Goal: Check status: Verify the current state of an ongoing process or item

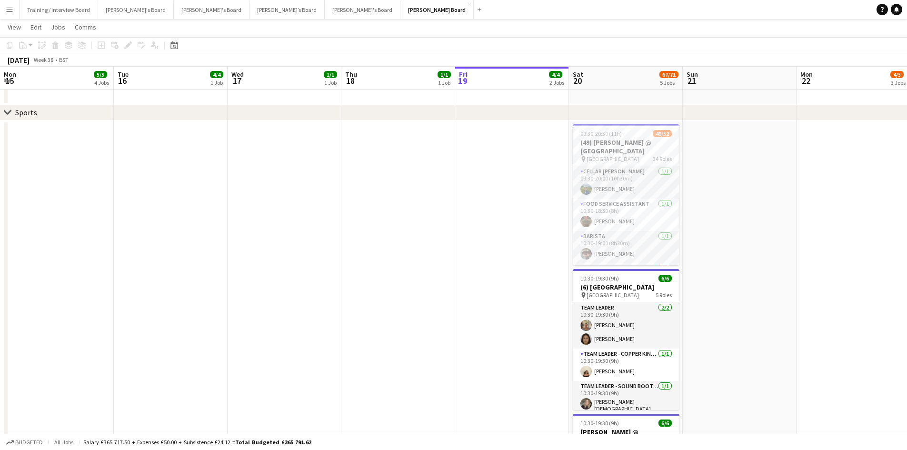
scroll to position [68, 0]
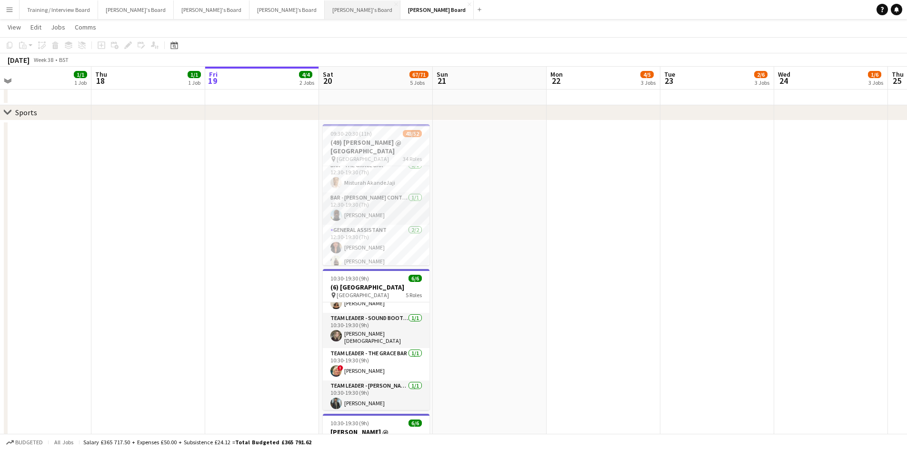
click at [325, 10] on button "Jakub's Board Close" at bounding box center [363, 9] width 76 height 19
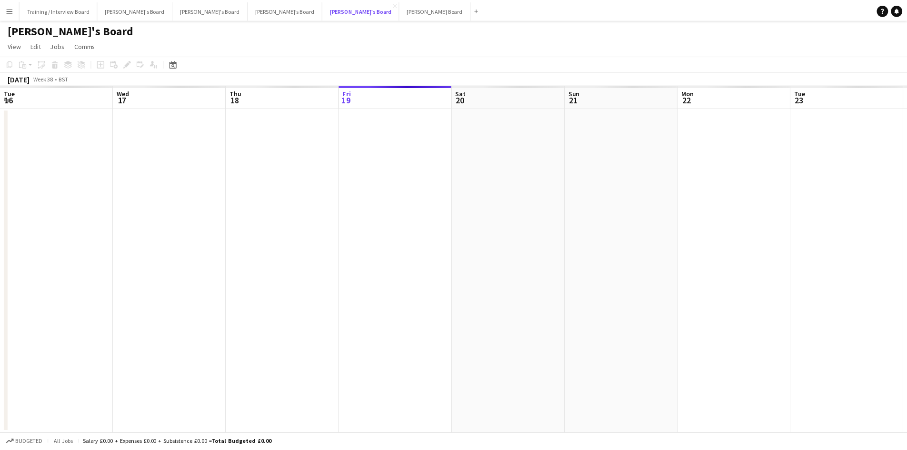
scroll to position [0, 227]
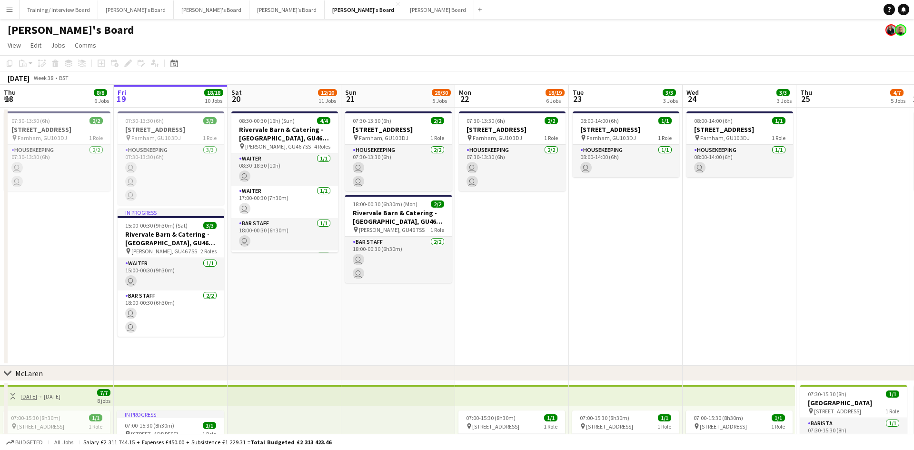
drag, startPoint x: 371, startPoint y: 99, endPoint x: 332, endPoint y: 98, distance: 39.0
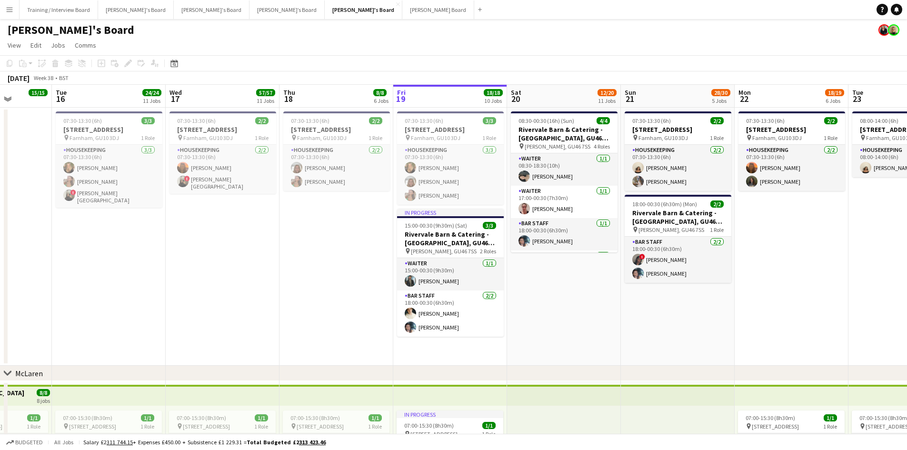
drag, startPoint x: 115, startPoint y: 97, endPoint x: 219, endPoint y: 102, distance: 104.8
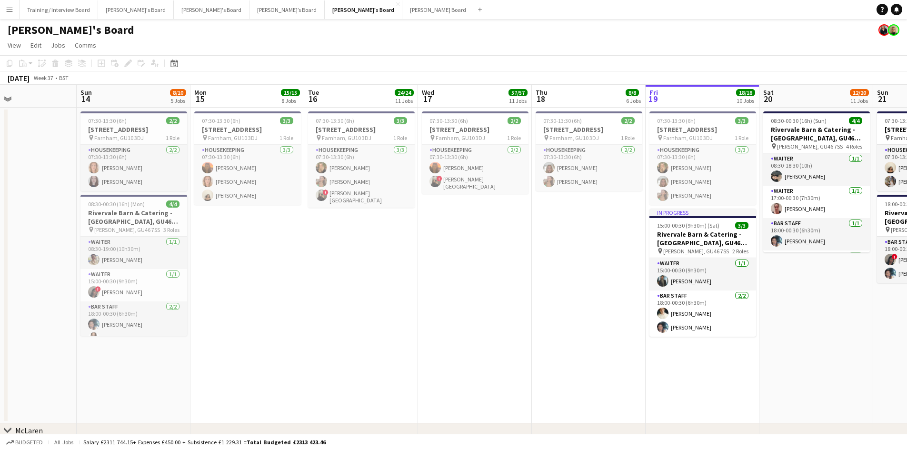
drag, startPoint x: 217, startPoint y: 102, endPoint x: 193, endPoint y: 103, distance: 23.8
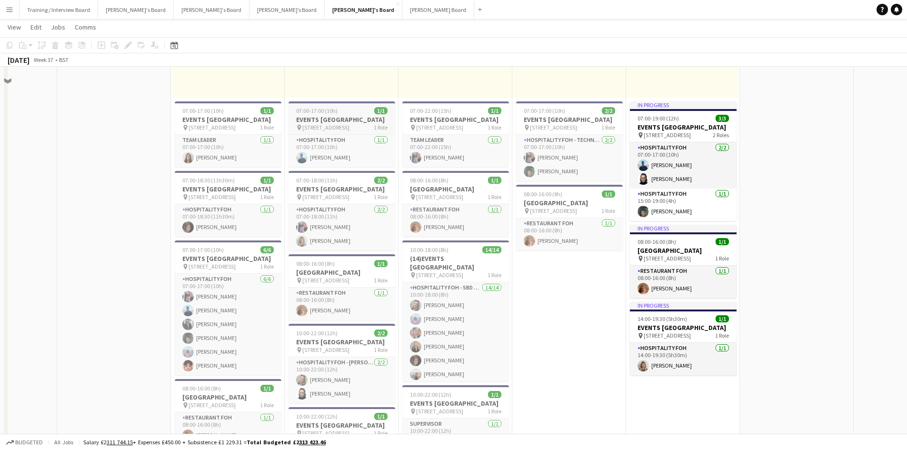
scroll to position [714, 0]
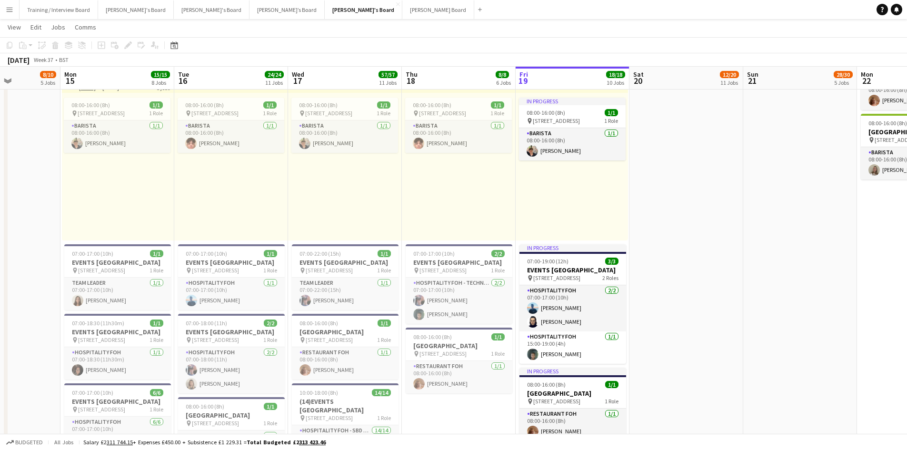
drag, startPoint x: 428, startPoint y: 74, endPoint x: 310, endPoint y: 89, distance: 119.4
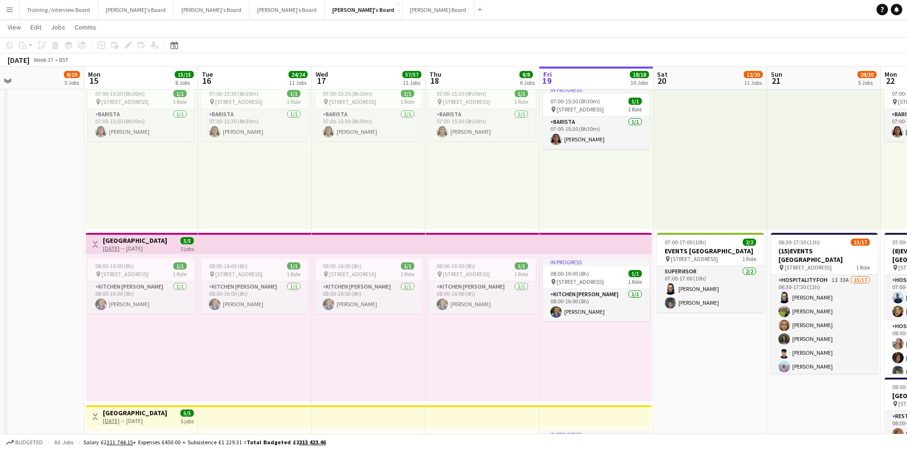
scroll to position [0, 256]
drag, startPoint x: 213, startPoint y: 73, endPoint x: 246, endPoint y: 71, distance: 32.4
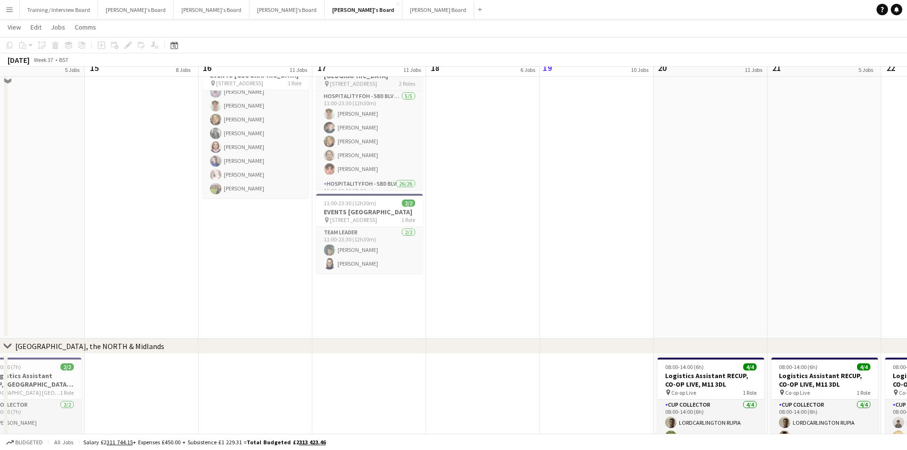
scroll to position [1332, 0]
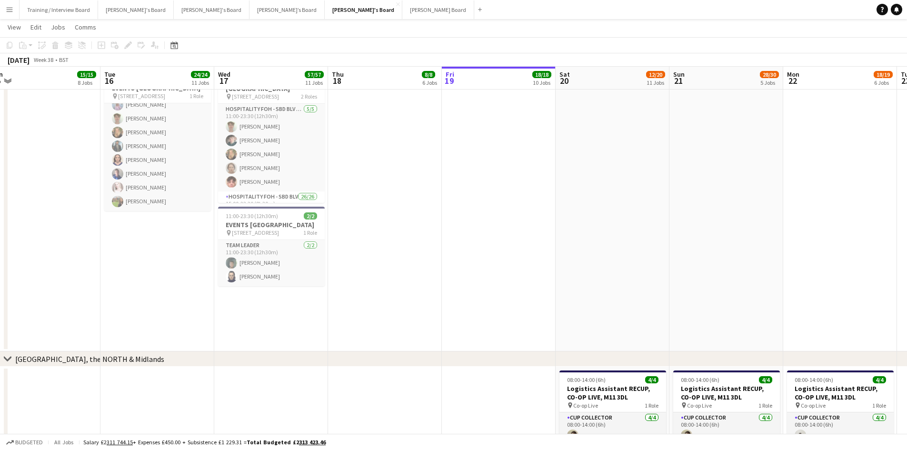
drag, startPoint x: 433, startPoint y: 79, endPoint x: 359, endPoint y: 82, distance: 73.3
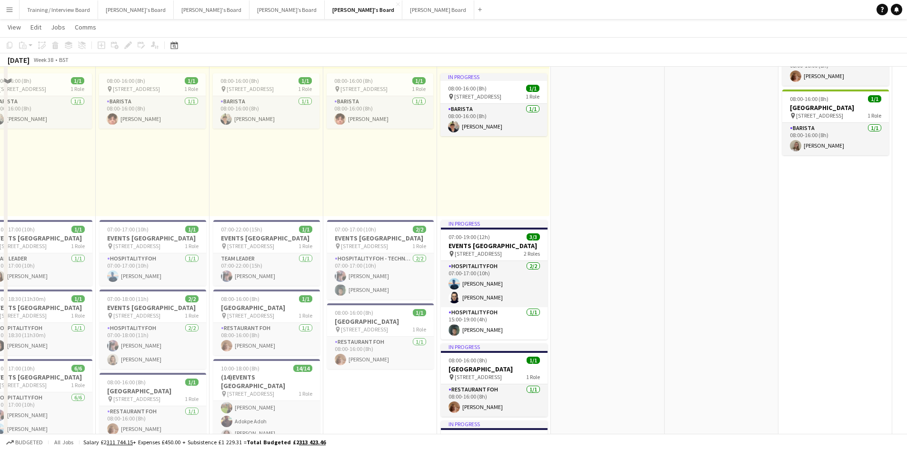
scroll to position [608, 0]
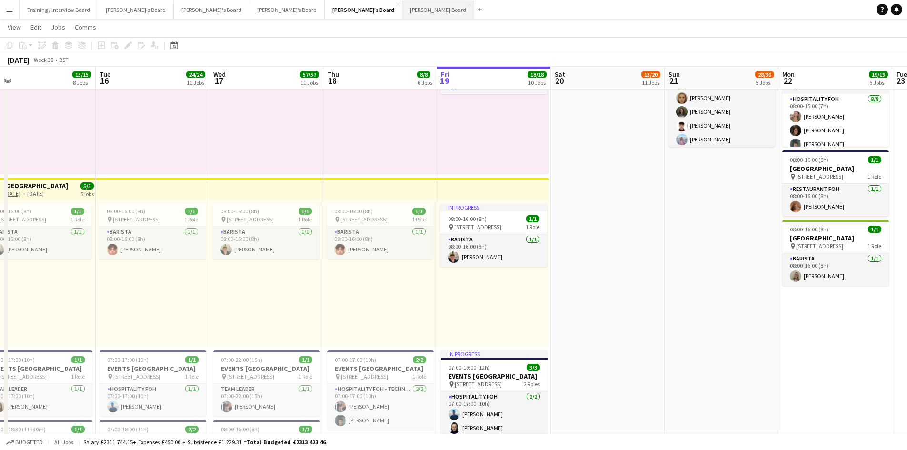
click at [402, 7] on button "Dean's Board Close" at bounding box center [438, 9] width 72 height 19
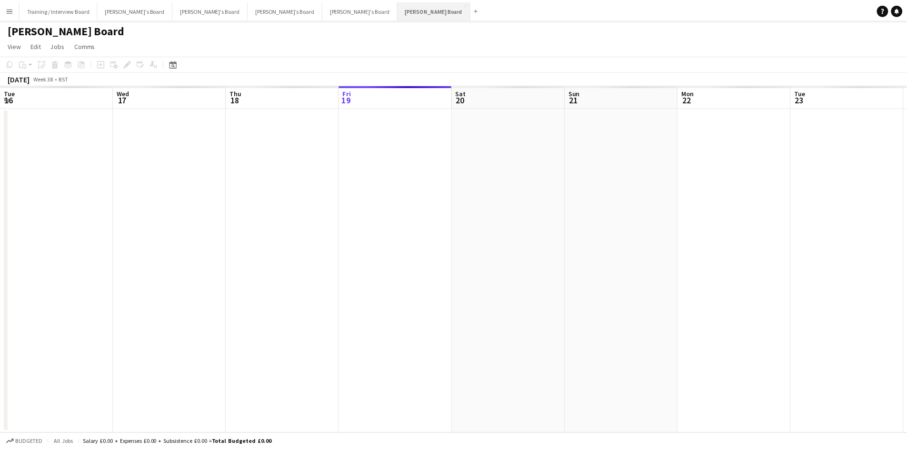
scroll to position [0, 227]
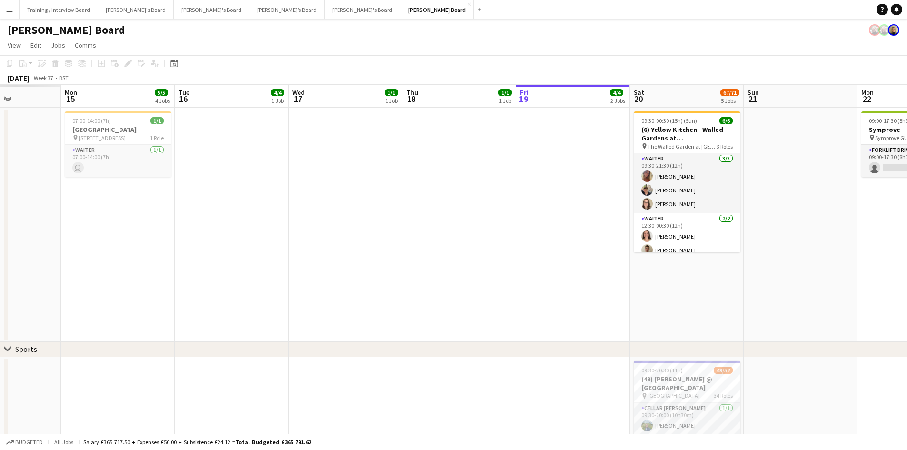
drag, startPoint x: 143, startPoint y: 93, endPoint x: 136, endPoint y: 99, distance: 9.8
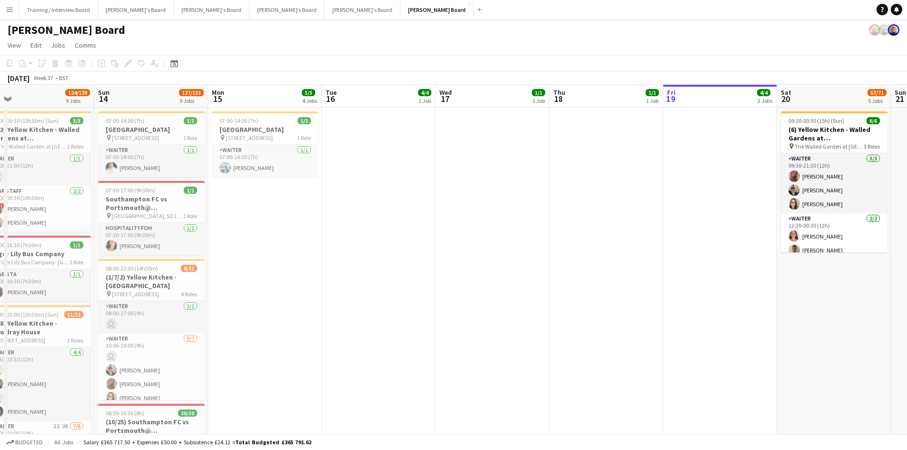
drag, startPoint x: 195, startPoint y: 102, endPoint x: 325, endPoint y: 161, distance: 142.9
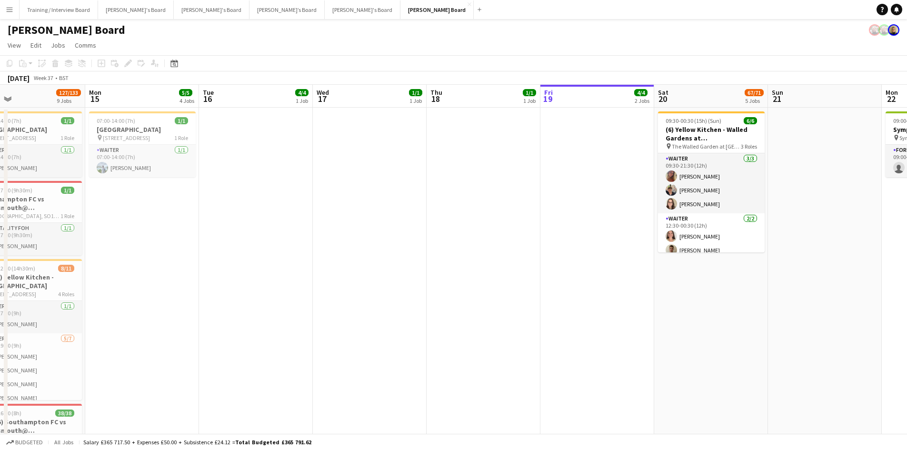
scroll to position [0, 371]
drag, startPoint x: 507, startPoint y: 96, endPoint x: 385, endPoint y: 101, distance: 122.4
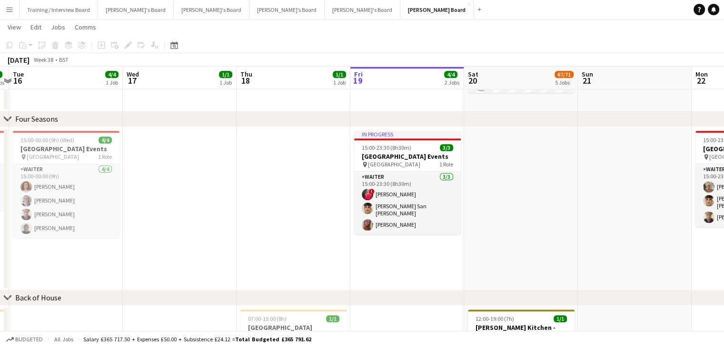
drag, startPoint x: 261, startPoint y: 77, endPoint x: 286, endPoint y: 45, distance: 40.7
click at [297, 79] on app-calendar-viewport "Sat 13 124/129 9 Jobs Sun 14 127/133 9 Jobs Mon 15 5/5 4 Jobs Tue 16 4/4 1 Job …" at bounding box center [362, 4] width 724 height 1933
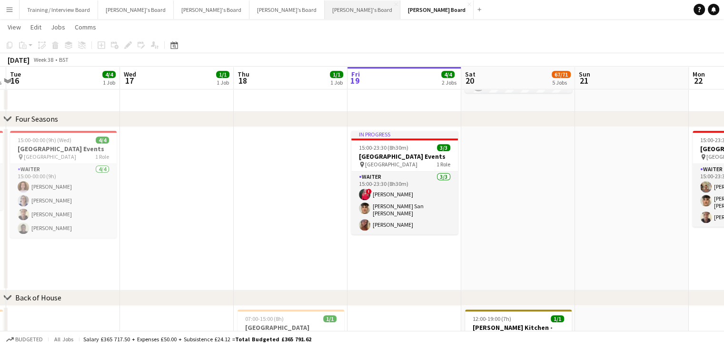
click at [325, 4] on button "Jakub's Board Close" at bounding box center [363, 9] width 76 height 19
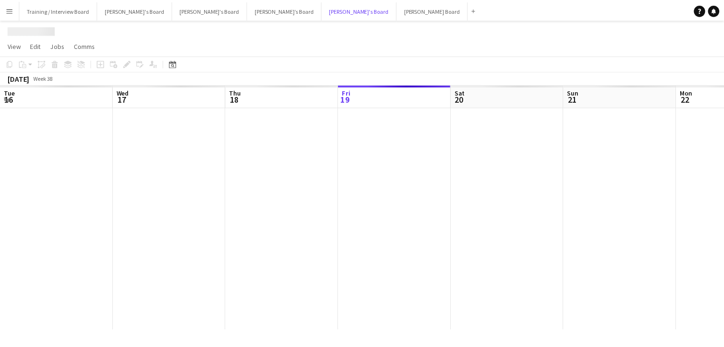
scroll to position [0, 227]
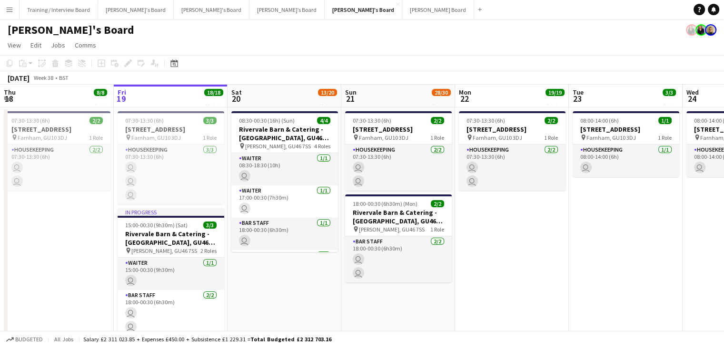
drag, startPoint x: 165, startPoint y: 101, endPoint x: 460, endPoint y: 99, distance: 295.0
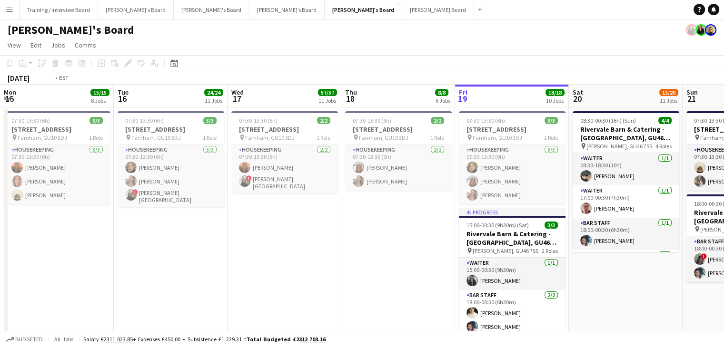
scroll to position [0, 297]
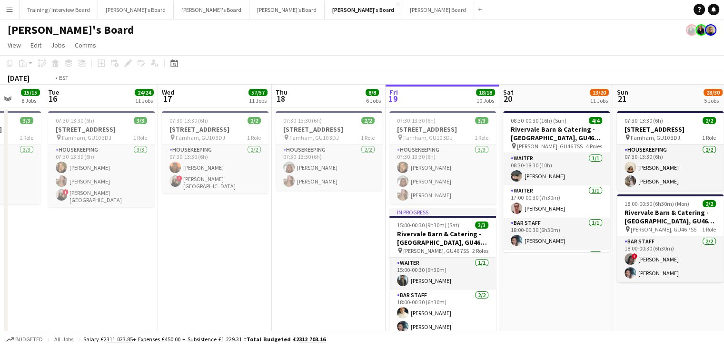
drag, startPoint x: 276, startPoint y: 98, endPoint x: 434, endPoint y: 102, distance: 158.0
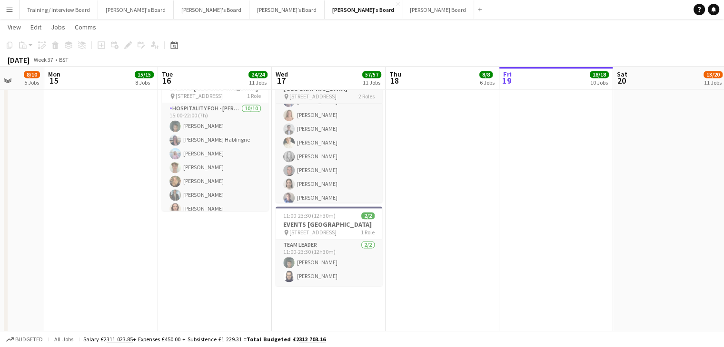
scroll to position [365, 0]
click at [402, 10] on button "Dean's Board Close" at bounding box center [438, 9] width 72 height 19
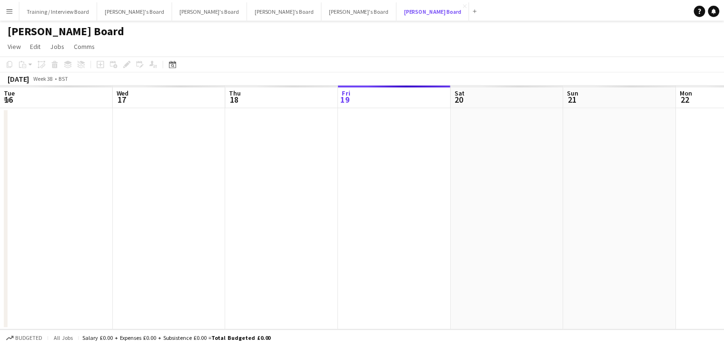
scroll to position [0, 227]
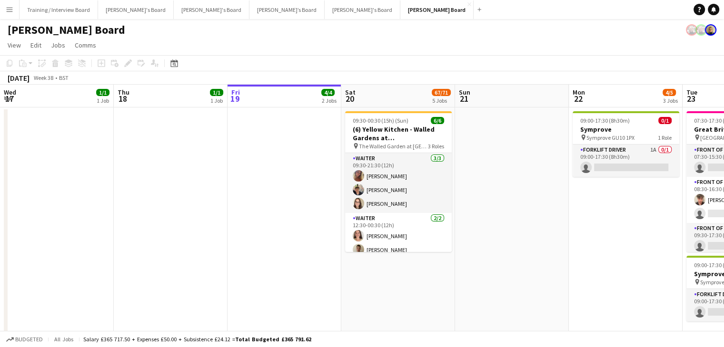
drag, startPoint x: 256, startPoint y: 103, endPoint x: 360, endPoint y: 90, distance: 105.0
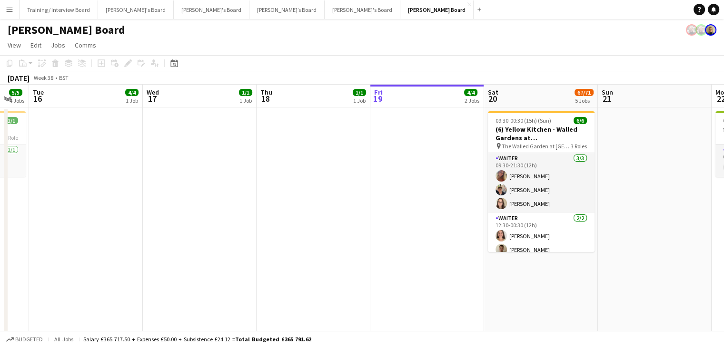
drag, startPoint x: 221, startPoint y: 92, endPoint x: 348, endPoint y: 90, distance: 127.5
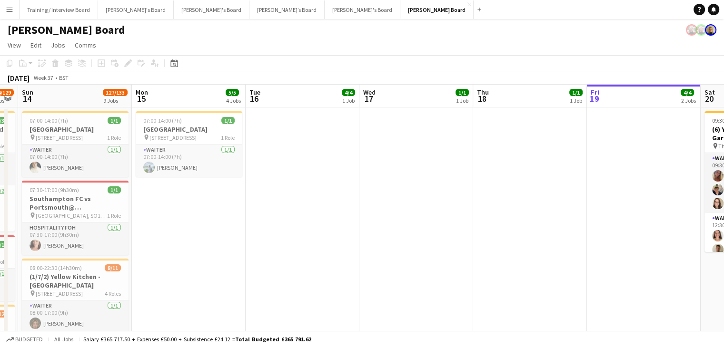
drag, startPoint x: 181, startPoint y: 95, endPoint x: 356, endPoint y: 107, distance: 176.0
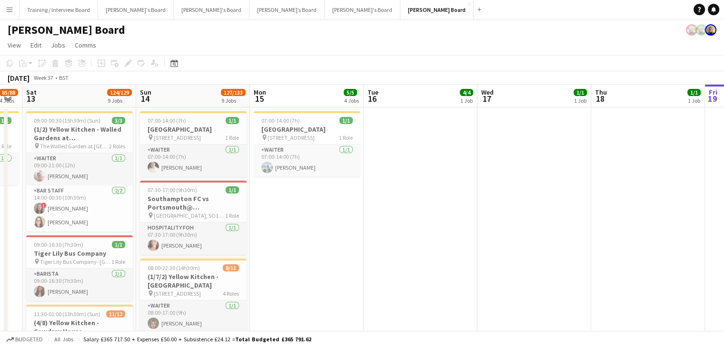
drag, startPoint x: 147, startPoint y: 96, endPoint x: 259, endPoint y: 98, distance: 112.3
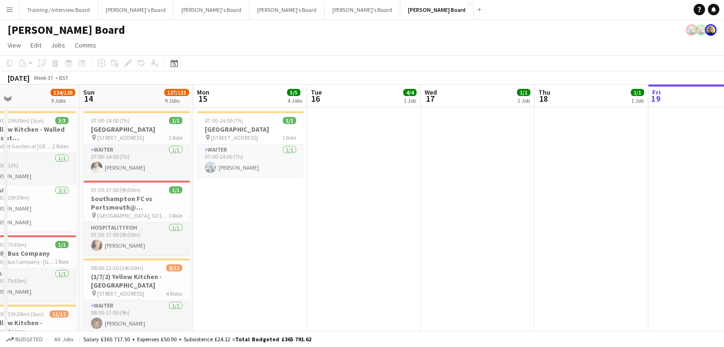
scroll to position [0, 265]
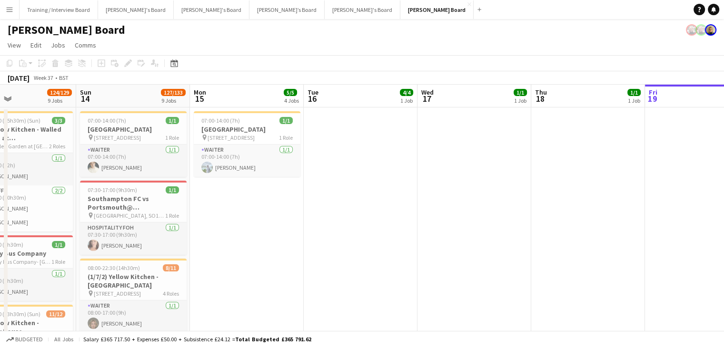
drag, startPoint x: 280, startPoint y: 99, endPoint x: 254, endPoint y: 98, distance: 26.7
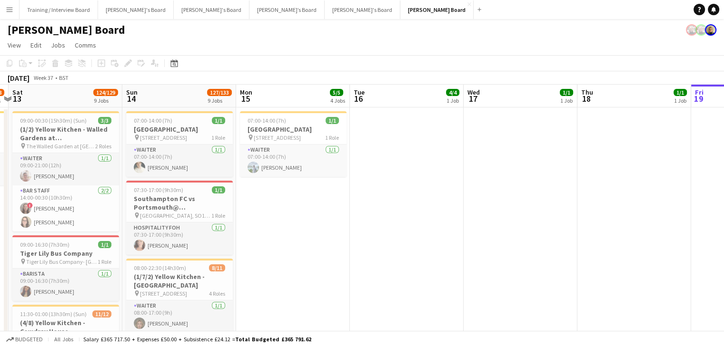
drag, startPoint x: 120, startPoint y: 98, endPoint x: 211, endPoint y: 105, distance: 91.2
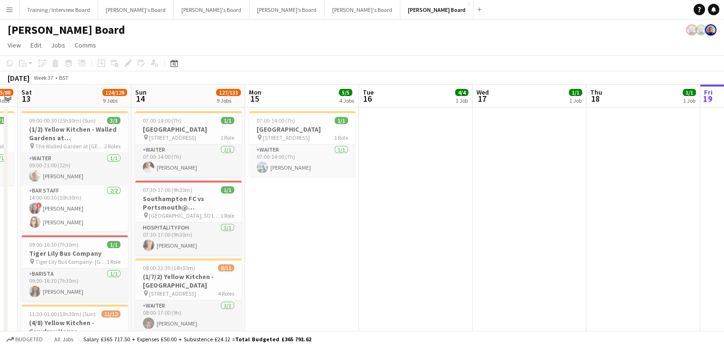
drag, startPoint x: 191, startPoint y: 99, endPoint x: 340, endPoint y: 129, distance: 152.0
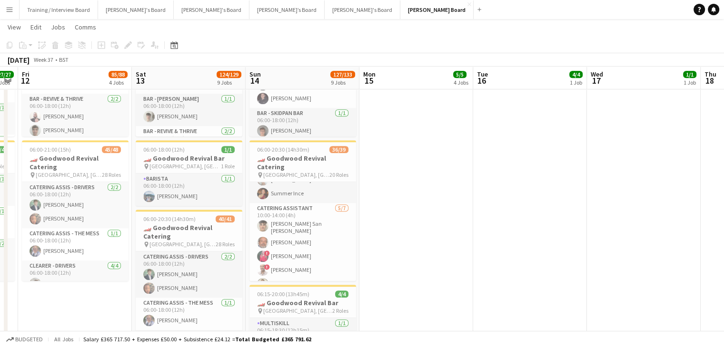
scroll to position [761, 0]
drag, startPoint x: 306, startPoint y: 226, endPoint x: 556, endPoint y: 204, distance: 250.8
click at [306, 227] on app-card-role "Catering Assistant 5/7 10:00-14:00 (4h) Cameron San Emeterio JORGE DE SILVA ! C…" at bounding box center [302, 227] width 107 height 118
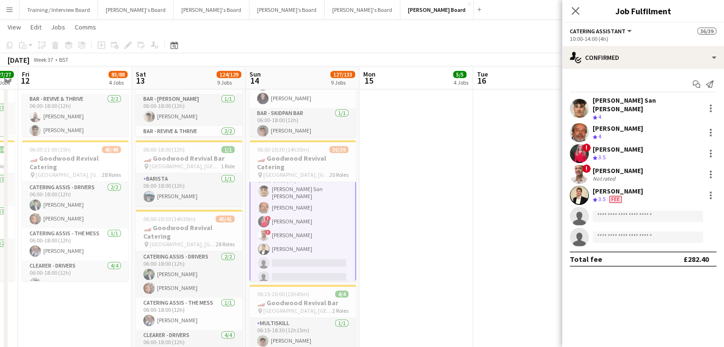
scroll to position [809, 0]
click at [710, 174] on div at bounding box center [711, 175] width 2 height 2
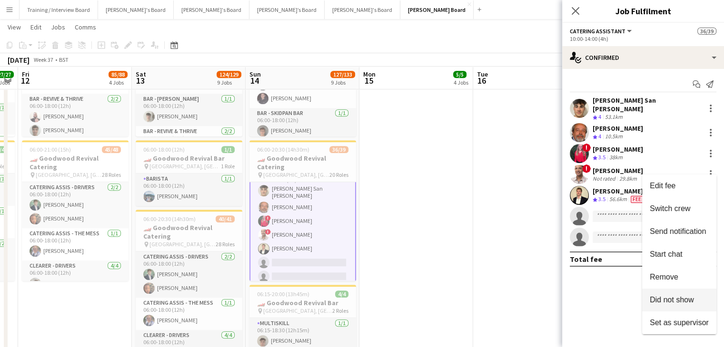
click at [682, 296] on span "Did not show" at bounding box center [672, 300] width 44 height 8
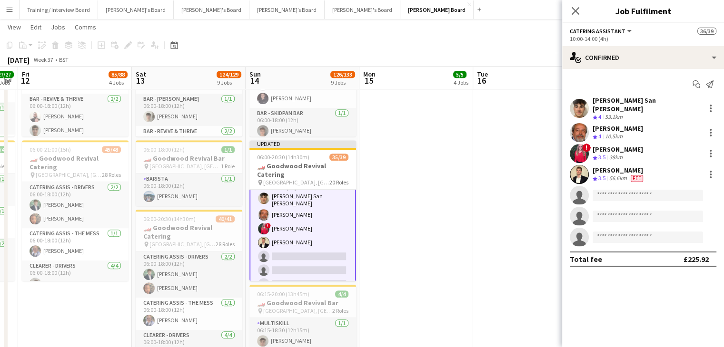
click at [517, 33] on app-page-menu "View Day view expanded Day view collapsed Month view Date picker Jump to today …" at bounding box center [362, 28] width 724 height 18
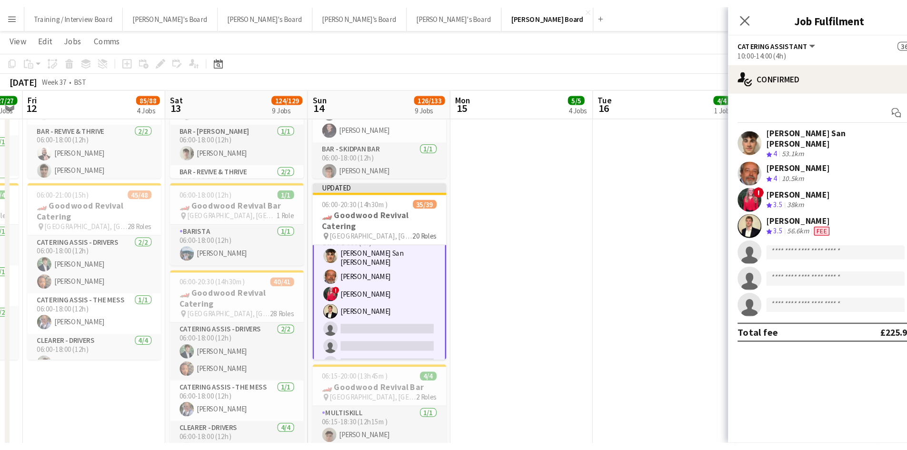
scroll to position [809, 0]
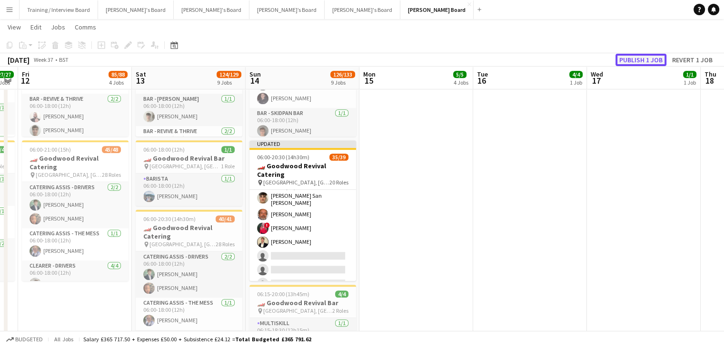
click at [652, 59] on button "Publish 1 job" at bounding box center [640, 60] width 51 height 12
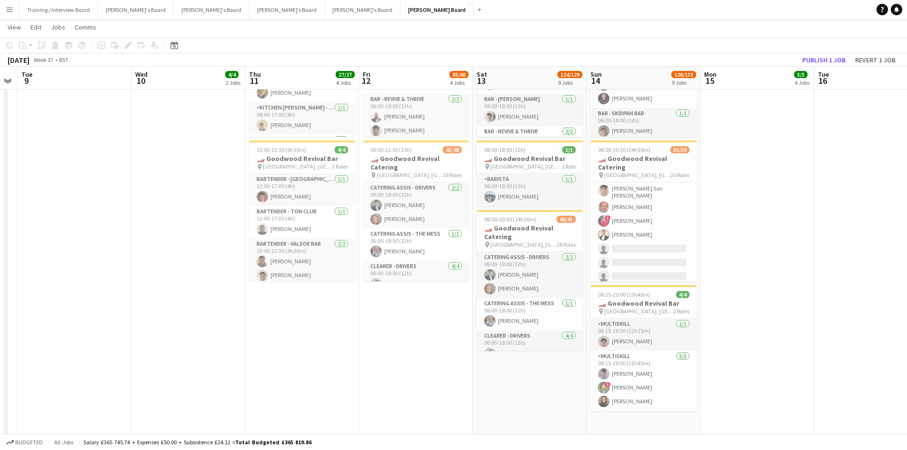
scroll to position [0, 247]
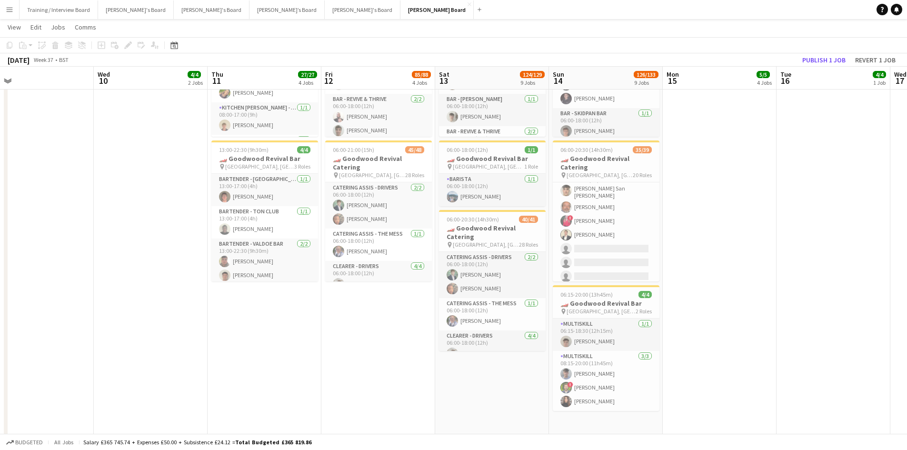
drag, startPoint x: 173, startPoint y: 79, endPoint x: 249, endPoint y: 82, distance: 76.2
click at [249, 82] on app-calendar-viewport "Sun 7 Mon 8 Tue 9 Wed 10 4/4 2 Jobs Thu 11 27/27 4 Jobs Fri 12 85/88 4 Jobs Sat…" at bounding box center [453, 337] width 907 height 1933
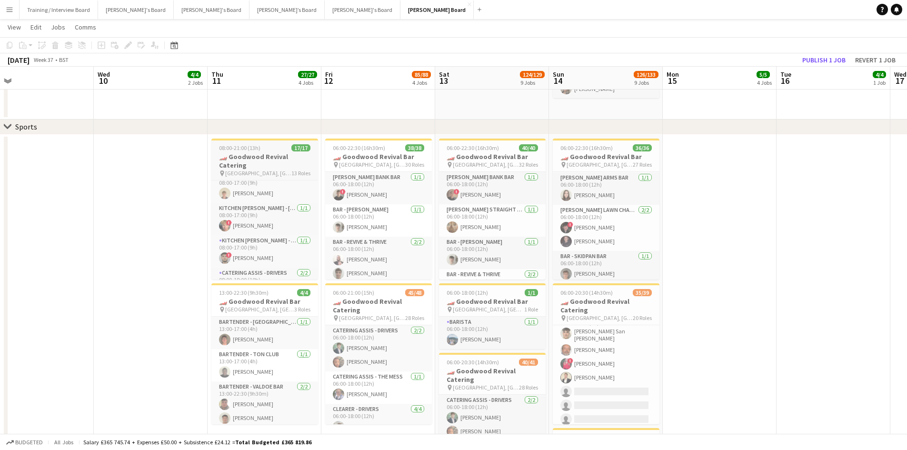
scroll to position [78, 0]
click at [272, 248] on app-card-role "Kitchen Porter - Veuve Seafood Lawn 1/1 08:00-17:00 (9h) ! Nathan Bernardini" at bounding box center [264, 248] width 107 height 32
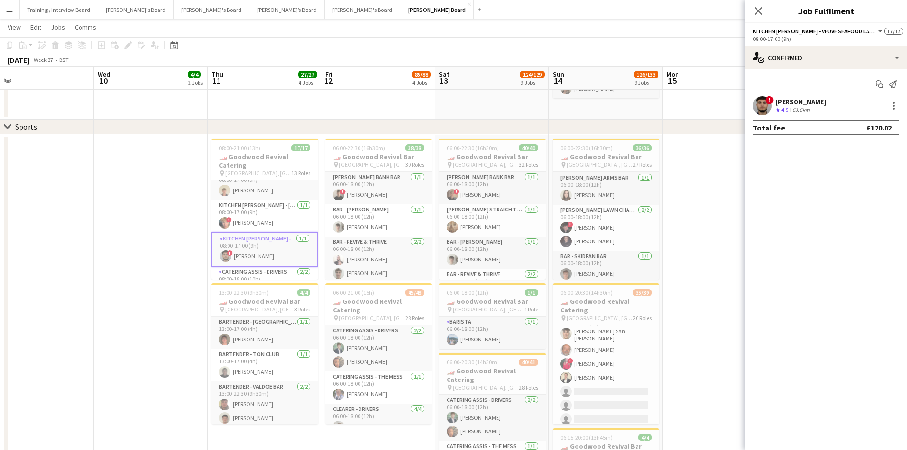
click at [810, 106] on div "63.6km" at bounding box center [800, 110] width 21 height 8
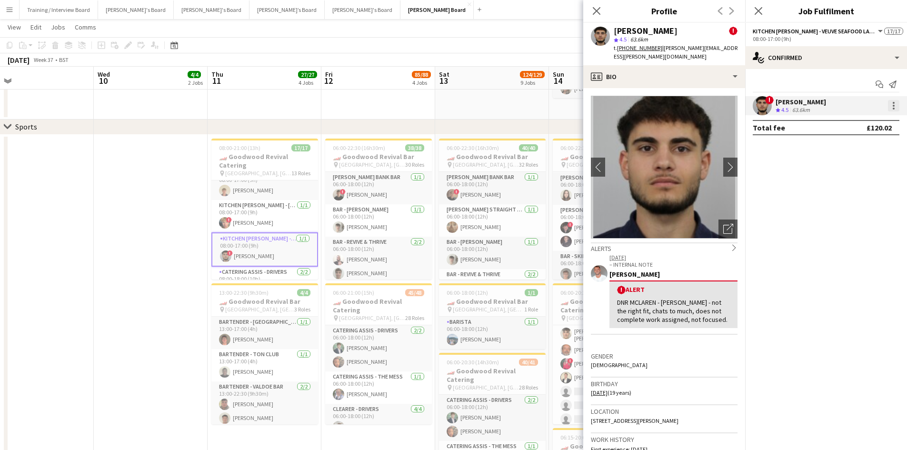
click at [896, 108] on div at bounding box center [892, 105] width 11 height 11
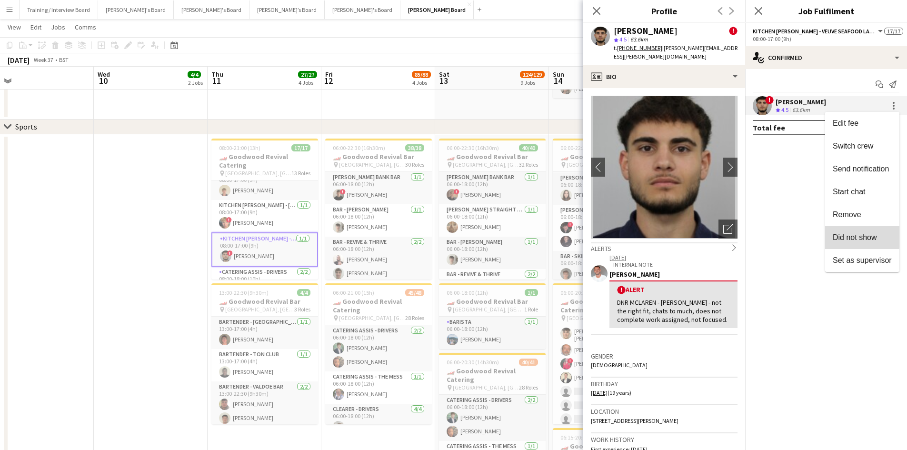
click at [849, 234] on span "Did not show" at bounding box center [854, 237] width 44 height 8
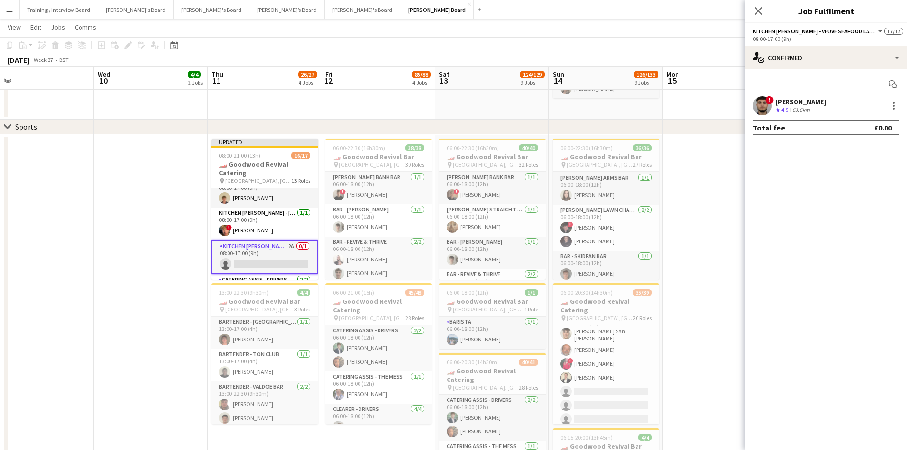
click at [615, 44] on app-toolbar "Copy Paste Paste Ctrl+V Paste with crew Ctrl+Shift+V Paste linked Job Delete Gr…" at bounding box center [453, 45] width 907 height 16
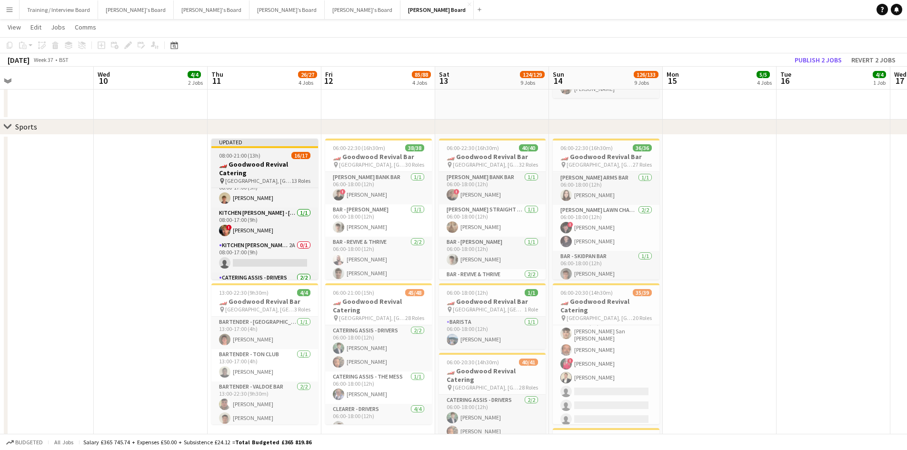
click at [257, 167] on h3 "🏎️ Goodwood Revival Catering" at bounding box center [264, 168] width 107 height 17
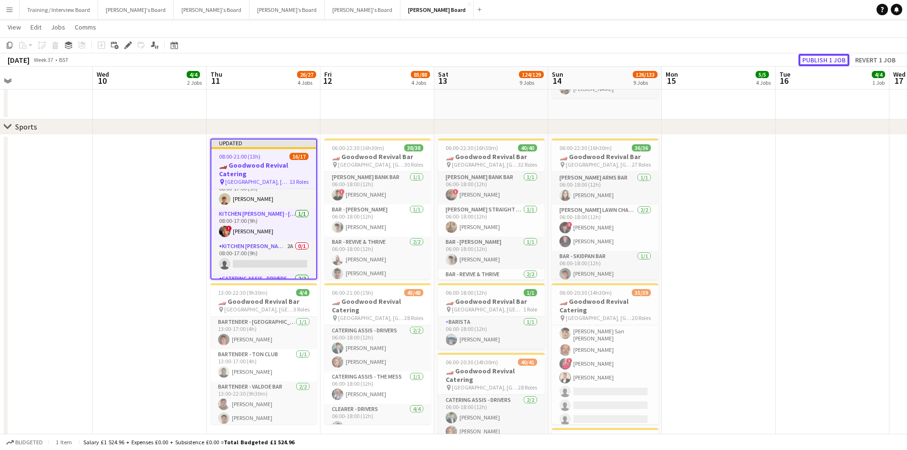
drag, startPoint x: 828, startPoint y: 55, endPoint x: 588, endPoint y: 78, distance: 240.9
click at [820, 55] on button "Publish 1 job" at bounding box center [823, 60] width 51 height 12
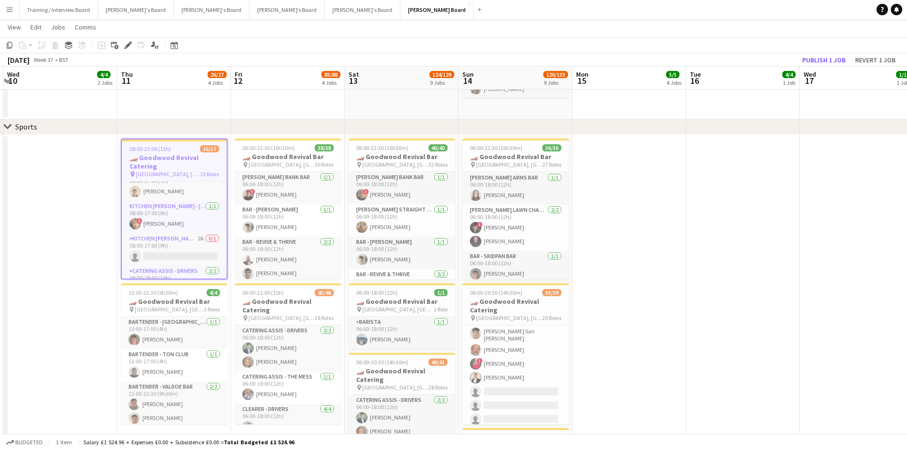
scroll to position [0, 339]
drag, startPoint x: 332, startPoint y: 79, endPoint x: 260, endPoint y: 76, distance: 72.4
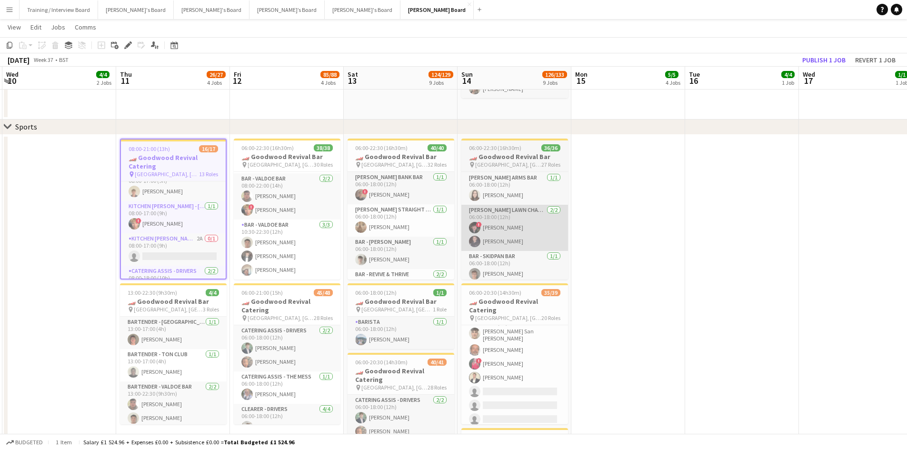
click at [310, 264] on app-card-role "Bar - Valdoe Bar 3/3 10:30-22:30 (12h) Sam Lawrence Ethan Sharp Victor Fombang" at bounding box center [287, 249] width 107 height 60
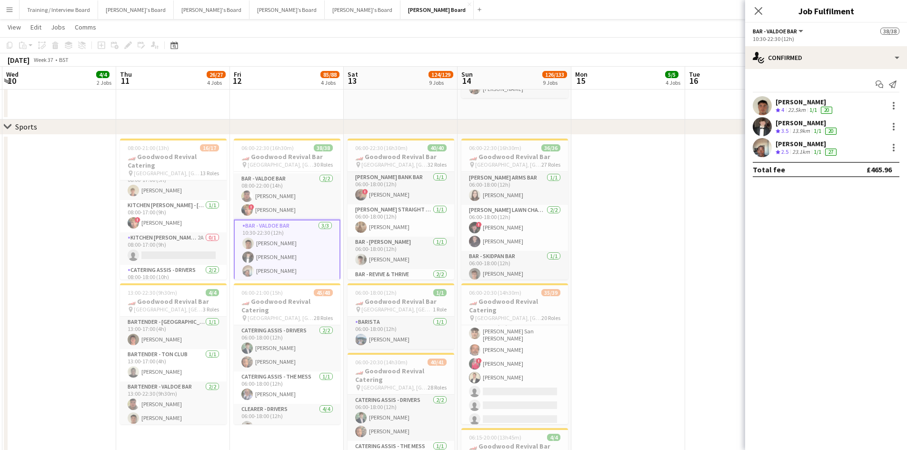
click at [792, 144] on div "Victor Fombang" at bounding box center [806, 143] width 63 height 9
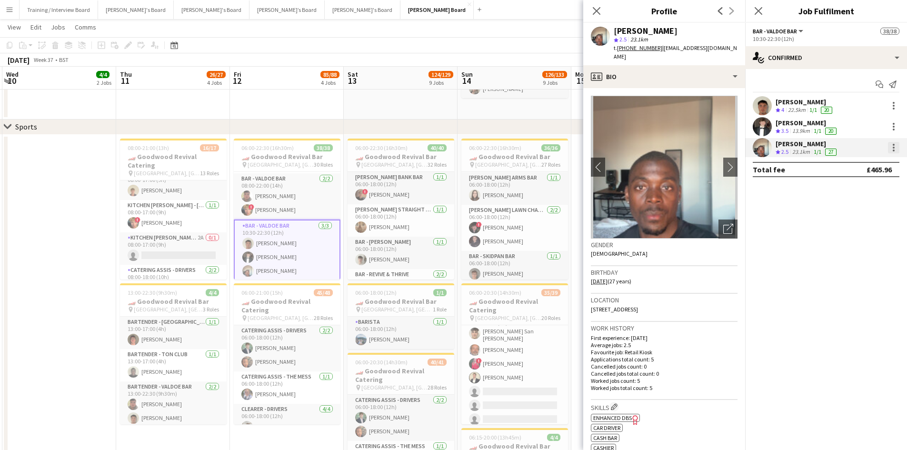
click at [894, 150] on div at bounding box center [893, 150] width 2 height 2
click at [864, 285] on button "Did not show" at bounding box center [862, 279] width 74 height 23
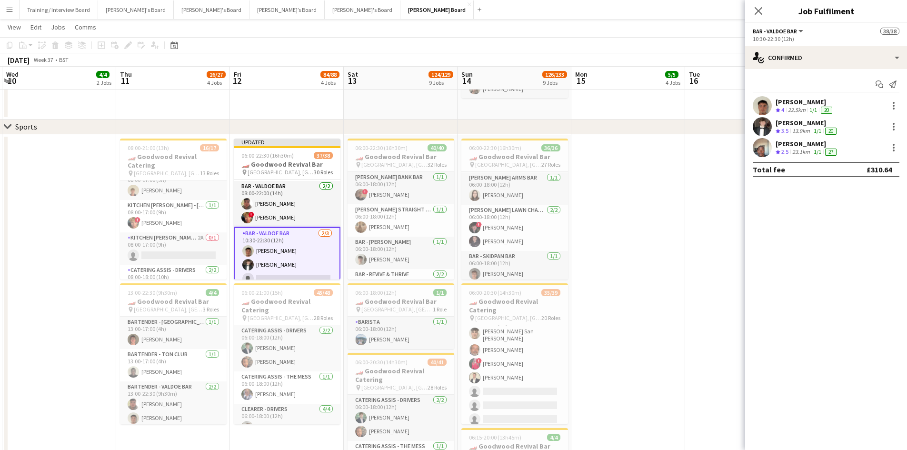
click at [594, 46] on app-toolbar "Copy Paste Paste Ctrl+V Paste with crew Ctrl+Shift+V Paste linked Job Delete Gr…" at bounding box center [453, 45] width 907 height 16
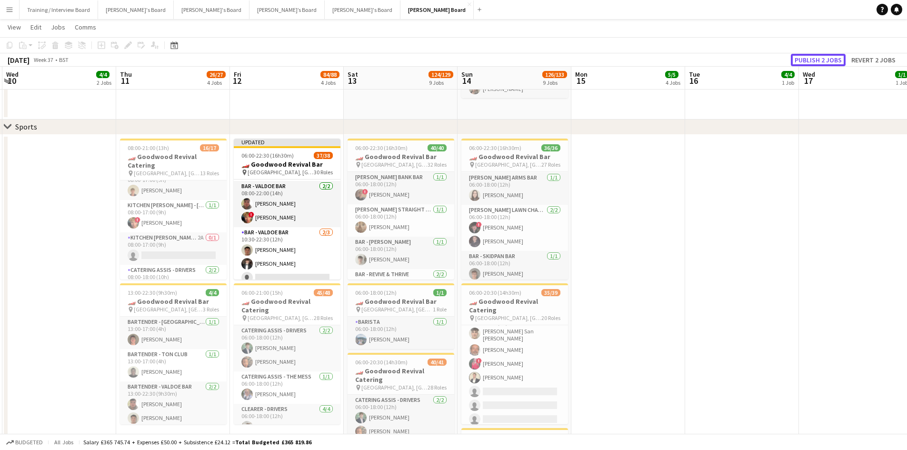
click at [815, 59] on button "Publish 2 jobs" at bounding box center [817, 60] width 55 height 12
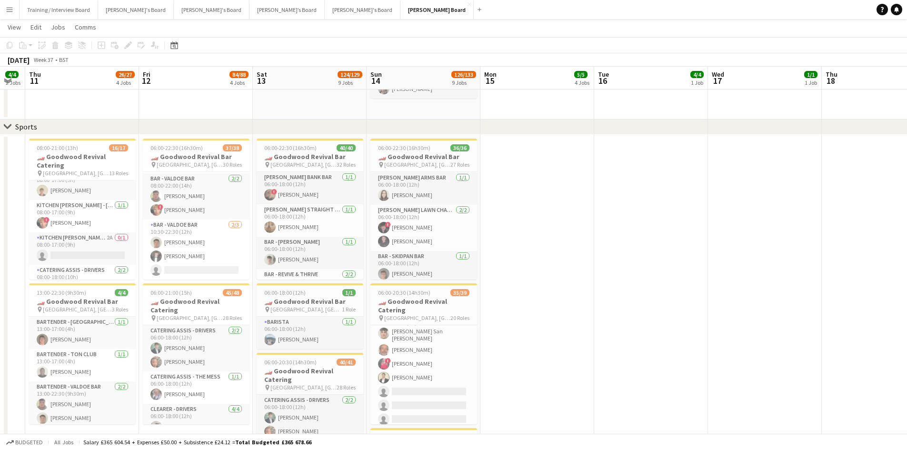
drag, startPoint x: 506, startPoint y: 81, endPoint x: 415, endPoint y: 81, distance: 90.9
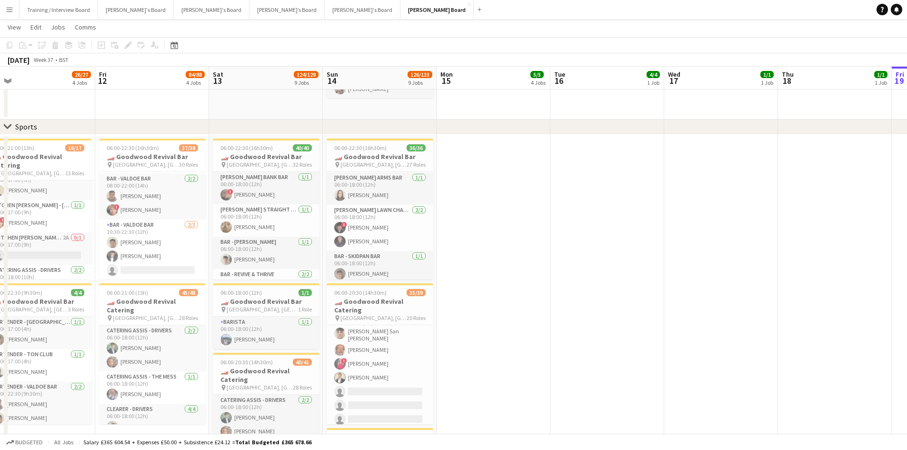
drag, startPoint x: 620, startPoint y: 86, endPoint x: 461, endPoint y: 85, distance: 158.9
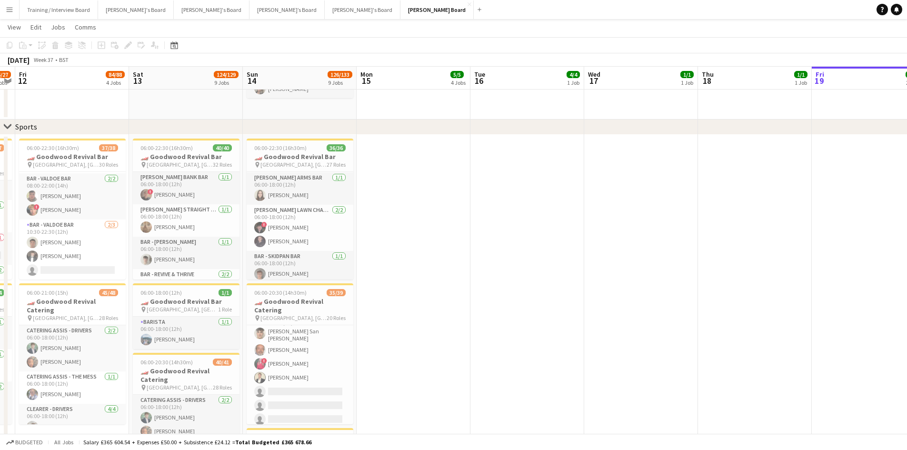
scroll to position [0, 318]
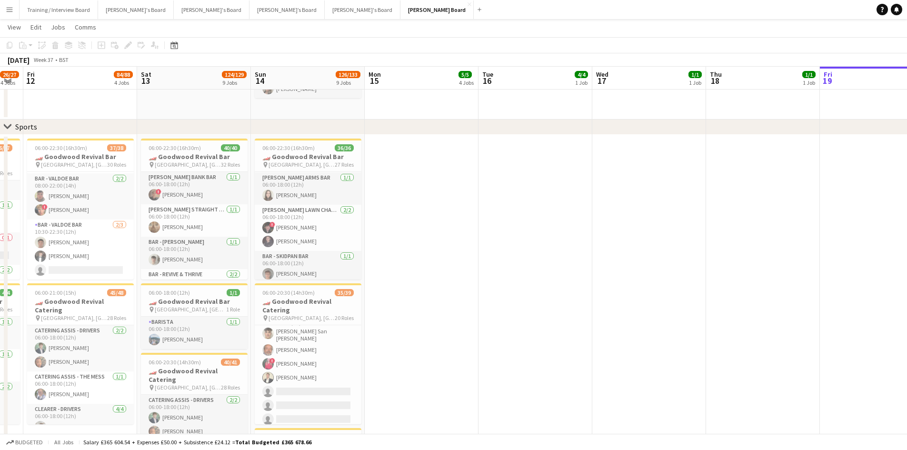
drag, startPoint x: 142, startPoint y: 79, endPoint x: 186, endPoint y: 83, distance: 43.4
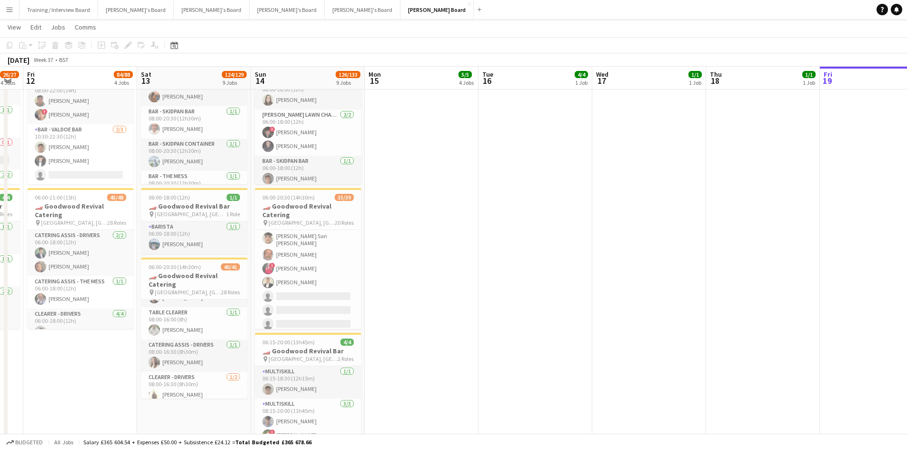
scroll to position [476, 0]
click at [202, 344] on app-card-role "Kitchen Porter 1/1 06:30-20:30 (14h) Shane D'Costa" at bounding box center [194, 338] width 107 height 32
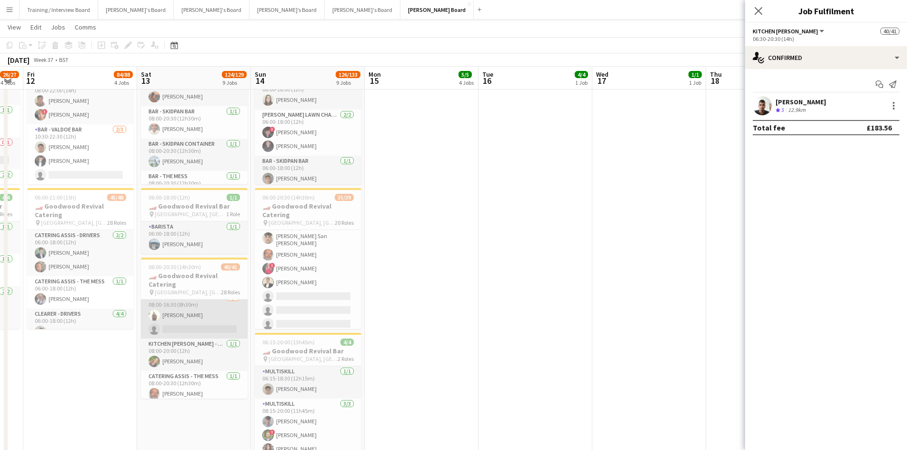
scroll to position [619, 0]
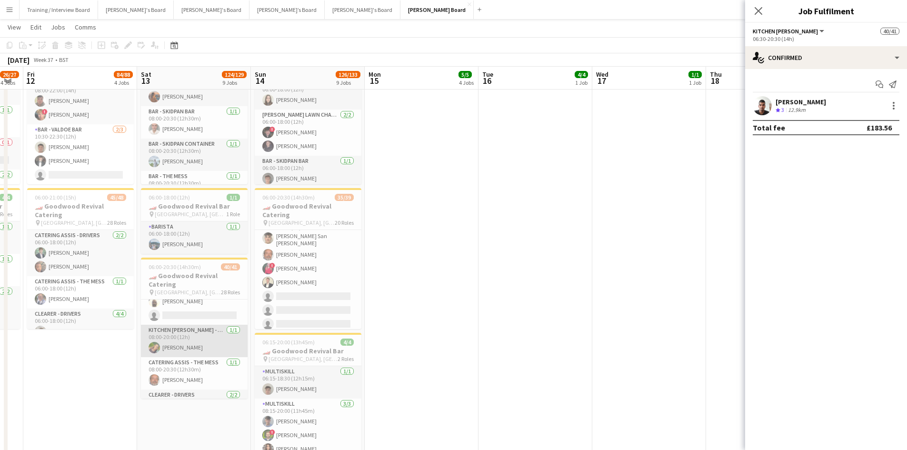
click at [202, 345] on app-card-role "Kitchen Porter - Offficers Club 1/1 08:00-20:00 (12h) Shaheen Mohammed" at bounding box center [194, 341] width 107 height 32
click at [804, 103] on div "[PERSON_NAME]" at bounding box center [800, 102] width 50 height 9
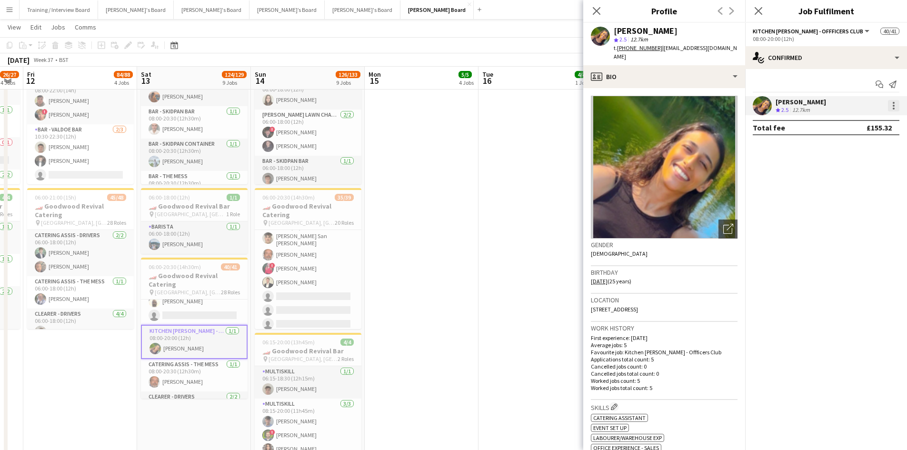
click at [891, 106] on div at bounding box center [892, 105] width 11 height 11
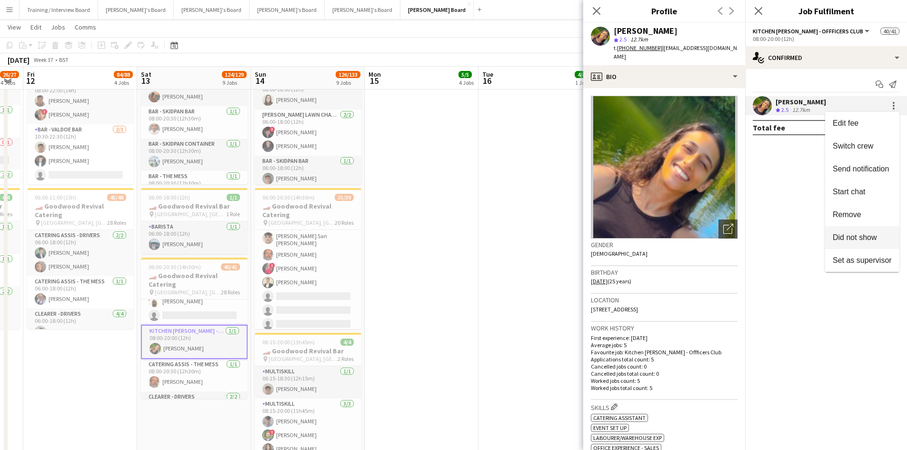
click at [855, 238] on span "Did not show" at bounding box center [854, 237] width 44 height 8
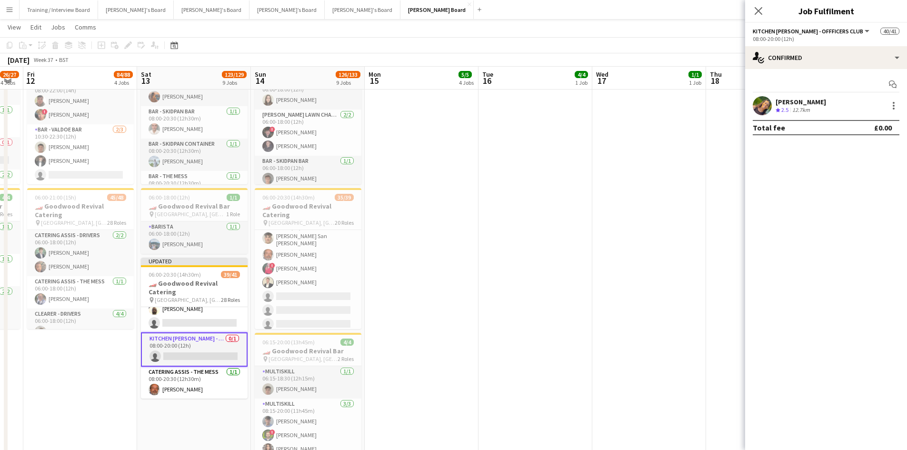
click at [593, 41] on app-toolbar "Copy Paste Paste Ctrl+V Paste with crew Ctrl+Shift+V Paste linked Job Delete Gr…" at bounding box center [453, 45] width 907 height 16
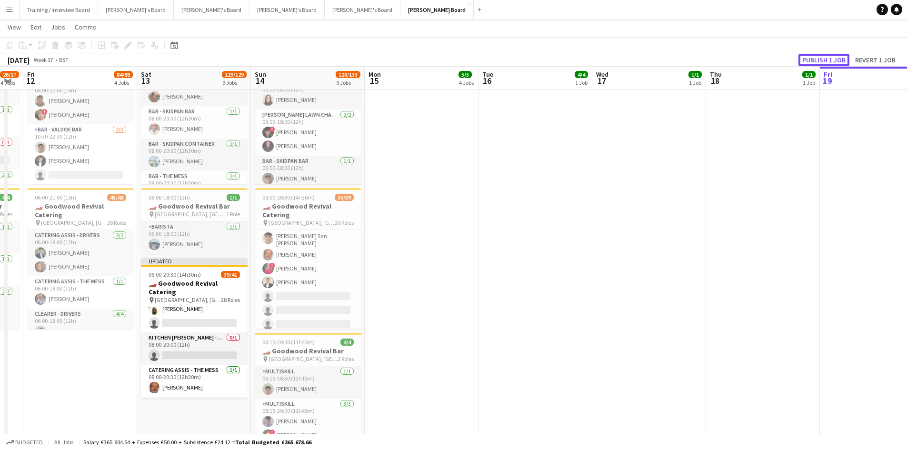
drag, startPoint x: 818, startPoint y: 60, endPoint x: 719, endPoint y: 94, distance: 104.6
click at [807, 62] on button "Publish 1 job" at bounding box center [823, 60] width 51 height 12
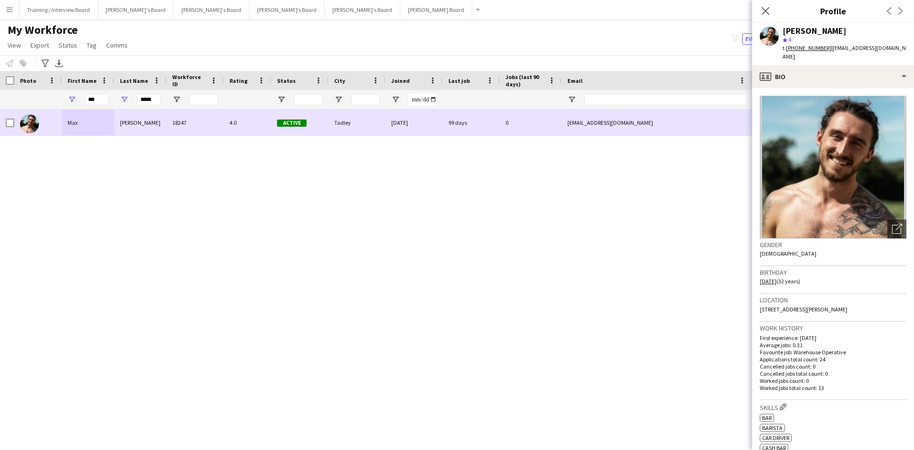
scroll to position [190, 0]
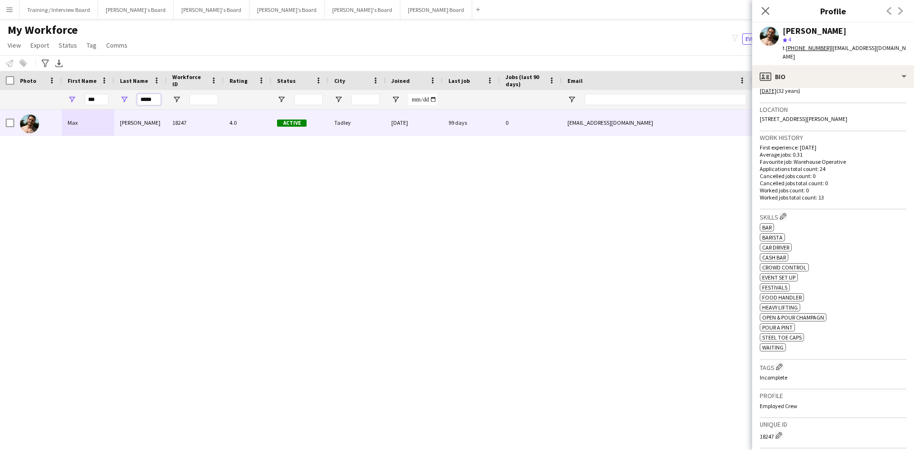
drag, startPoint x: 157, startPoint y: 101, endPoint x: 103, endPoint y: 103, distance: 53.8
click at [103, 103] on div "*** *****" at bounding box center [516, 99] width 1032 height 19
drag, startPoint x: 100, startPoint y: 101, endPoint x: 76, endPoint y: 100, distance: 24.8
click at [76, 100] on div "***" at bounding box center [88, 99] width 52 height 19
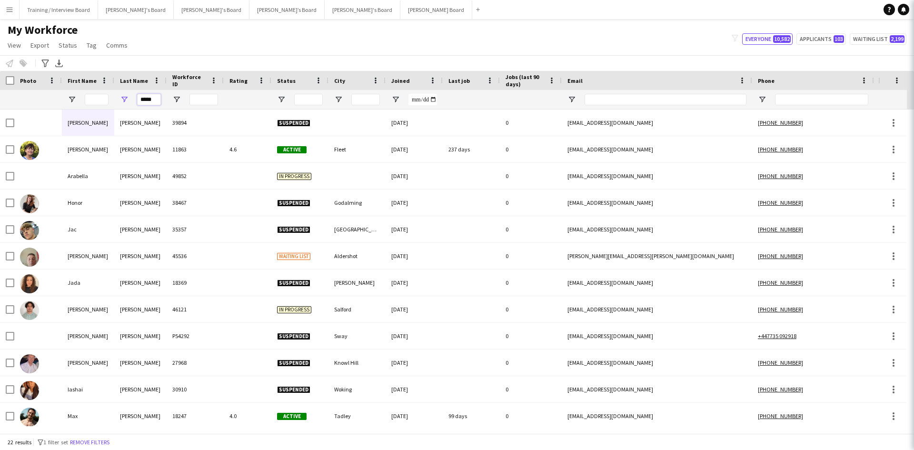
drag, startPoint x: 157, startPoint y: 100, endPoint x: 126, endPoint y: 100, distance: 30.5
click at [126, 100] on div "*****" at bounding box center [140, 99] width 52 height 19
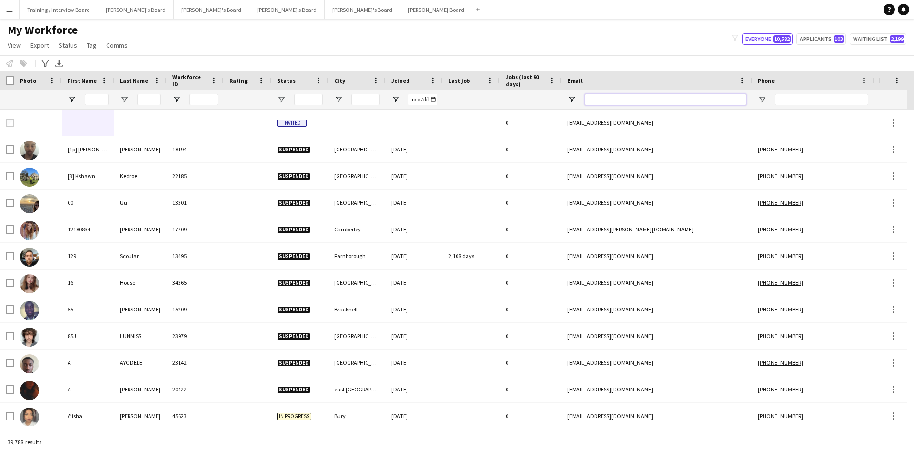
click at [614, 102] on input "Email Filter Input" at bounding box center [665, 99] width 162 height 11
paste input "**********"
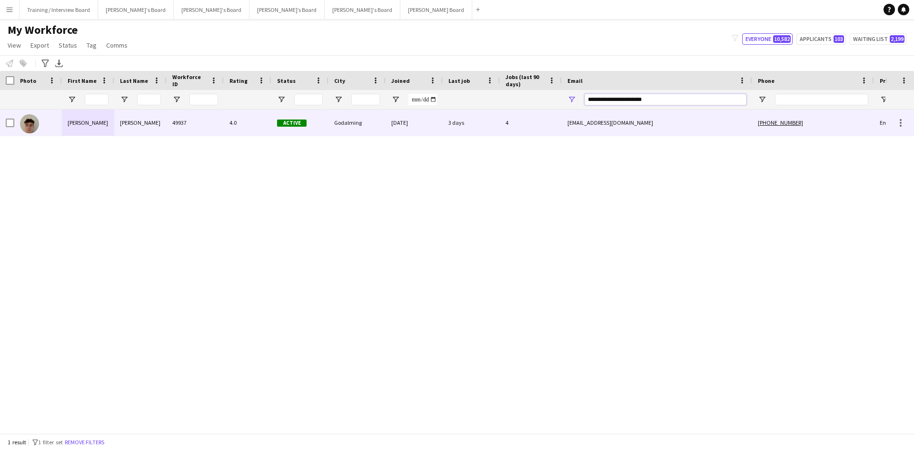
type input "**********"
click at [380, 130] on div "Godalming" at bounding box center [356, 122] width 57 height 26
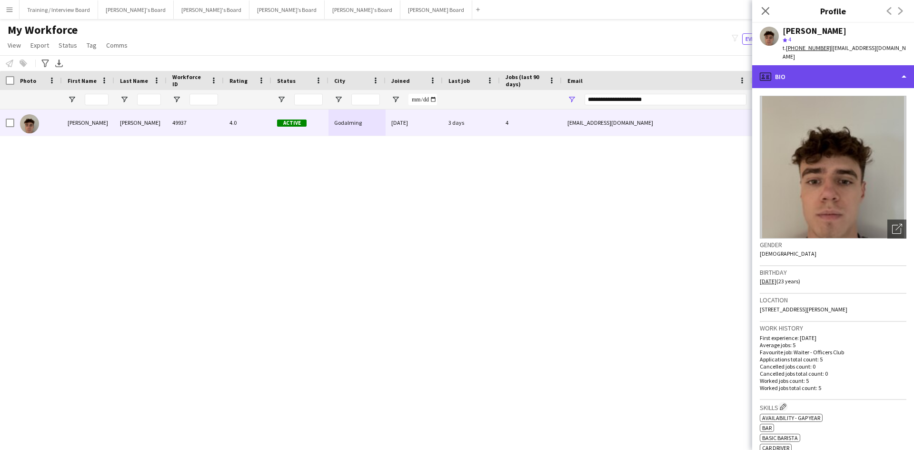
click at [810, 66] on div "profile Bio" at bounding box center [833, 76] width 162 height 23
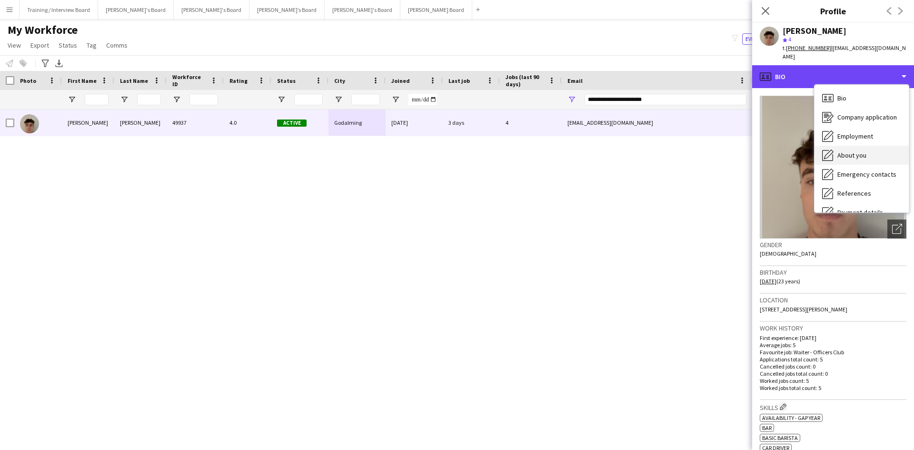
scroll to position [48, 0]
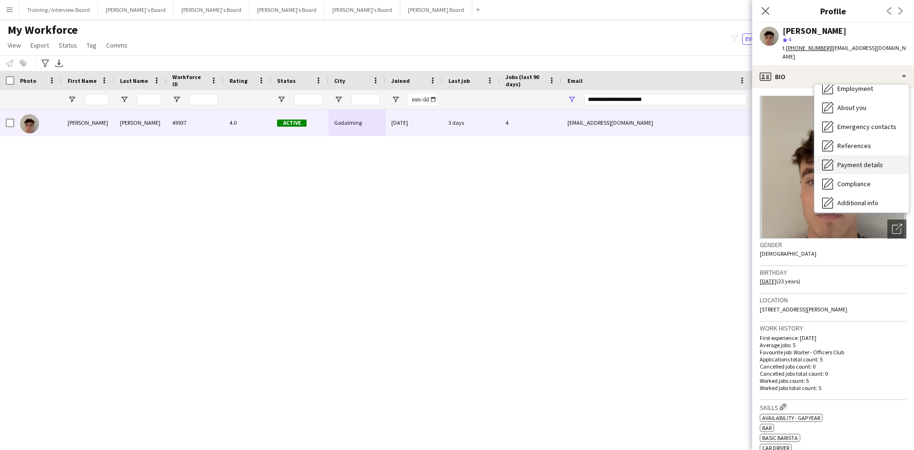
click at [863, 160] on span "Payment details" at bounding box center [860, 164] width 46 height 9
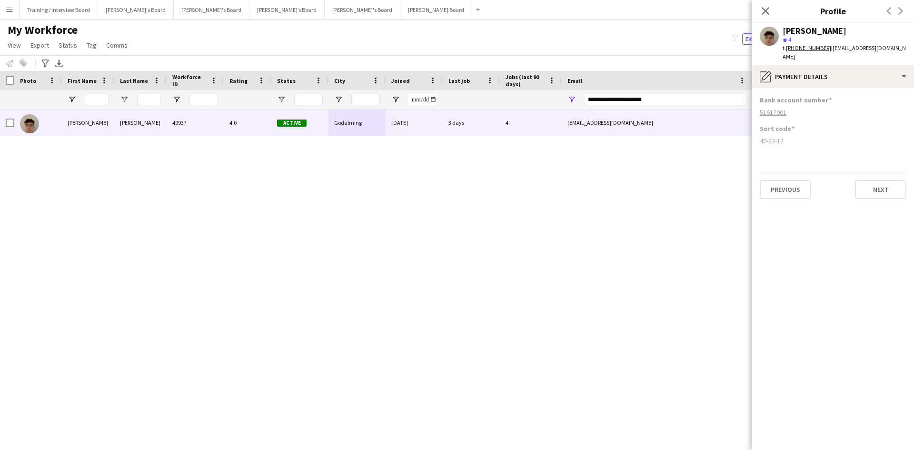
drag, startPoint x: 786, startPoint y: 134, endPoint x: 758, endPoint y: 134, distance: 27.6
click at [758, 134] on app-section-data-types "Bank account number [FINANCIAL_ID] Sort code [FINANCIAL_ID] Previous Next" at bounding box center [833, 269] width 162 height 362
copy div "40-22-12"
drag, startPoint x: 797, startPoint y: 104, endPoint x: 757, endPoint y: 106, distance: 40.0
click at [757, 106] on app-section-data-types "Bank account number [FINANCIAL_ID] Sort code [FINANCIAL_ID] Previous Next" at bounding box center [833, 269] width 162 height 362
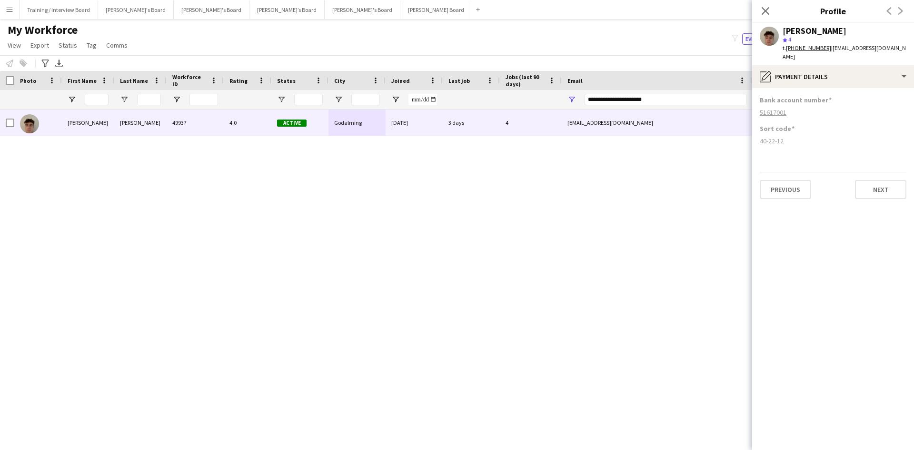
copy tcxspan "51617001"
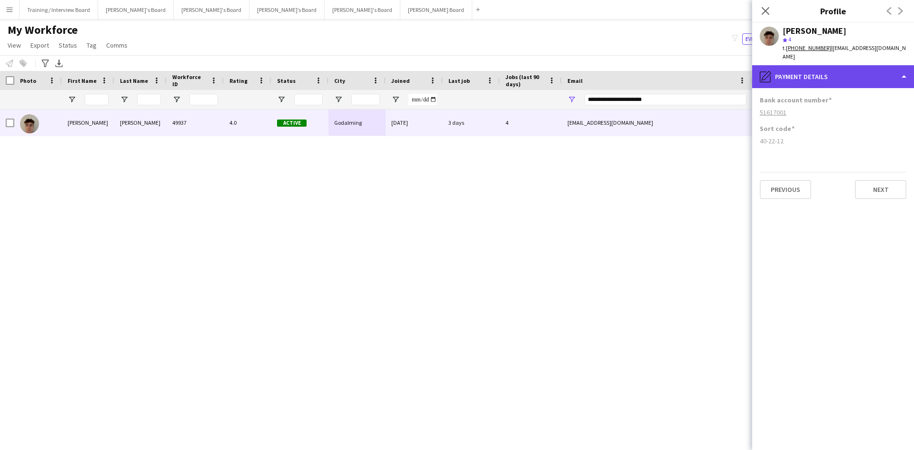
drag, startPoint x: 863, startPoint y: 62, endPoint x: 846, endPoint y: 70, distance: 18.3
click at [848, 69] on div "pencil4 Payment details" at bounding box center [833, 76] width 162 height 23
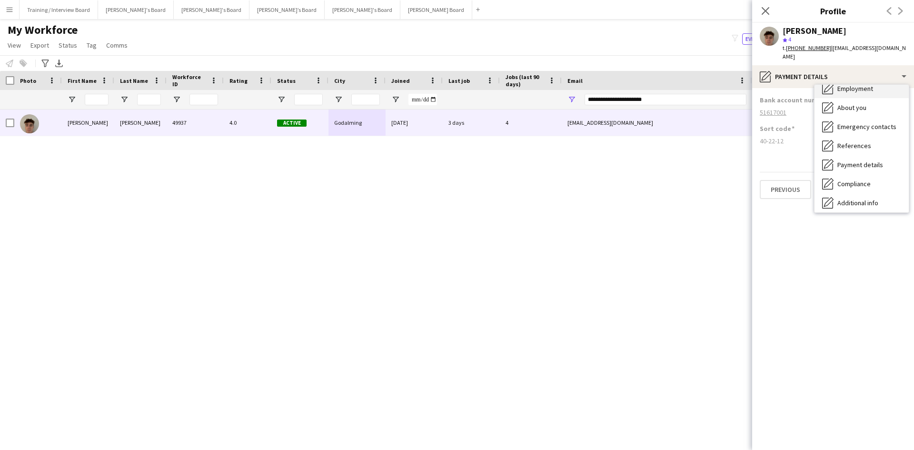
click at [865, 84] on span "Employment" at bounding box center [855, 88] width 36 height 9
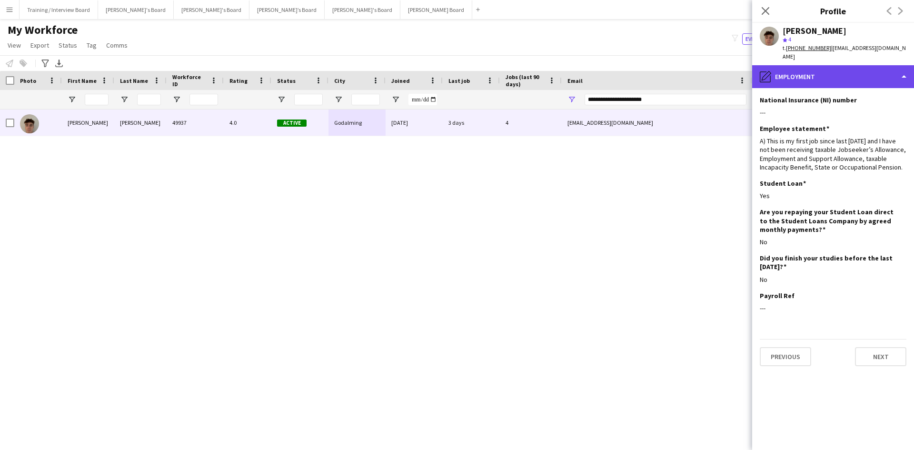
click at [829, 69] on div "pencil4 Employment" at bounding box center [833, 76] width 162 height 23
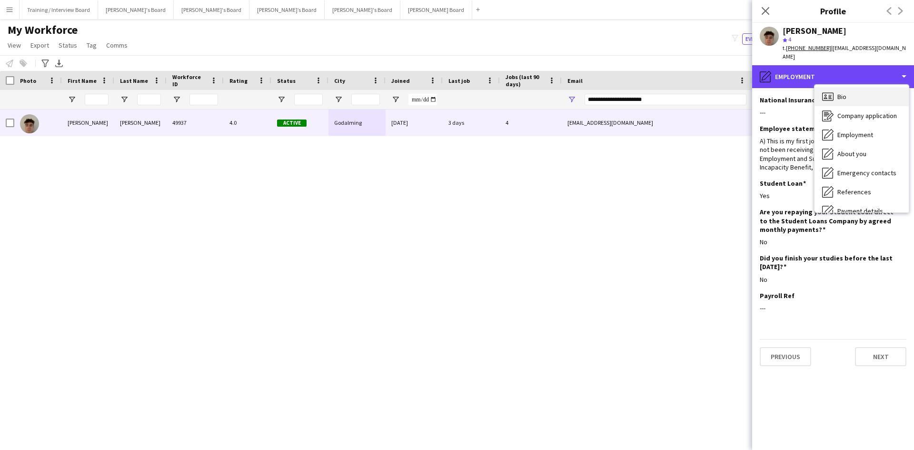
scroll to position [0, 0]
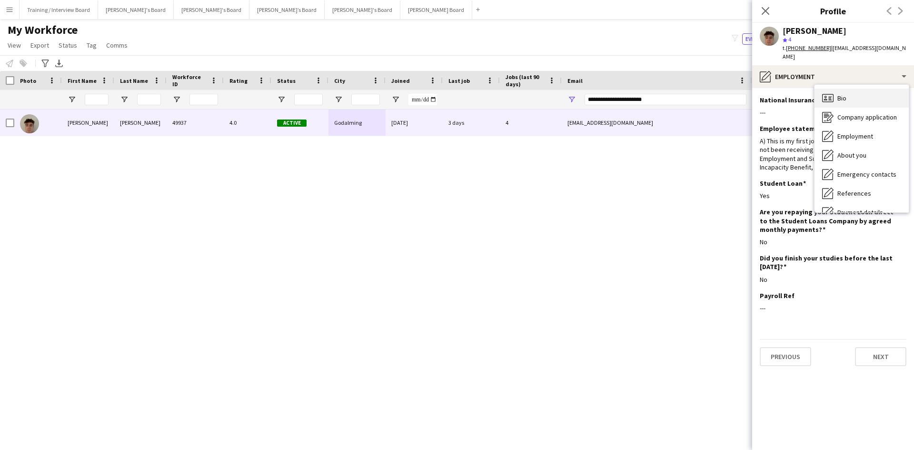
click at [857, 89] on div "Bio Bio" at bounding box center [861, 98] width 94 height 19
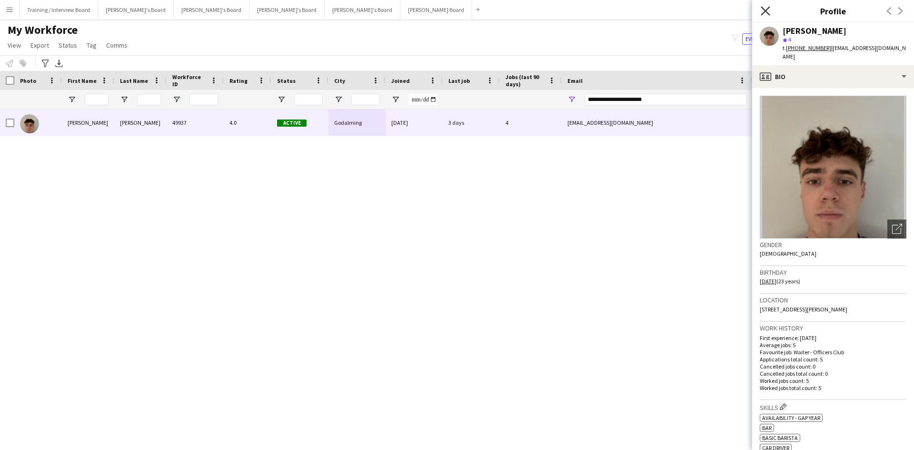
drag, startPoint x: 771, startPoint y: 10, endPoint x: 765, endPoint y: 10, distance: 6.2
click at [771, 10] on div "Close pop-in" at bounding box center [765, 11] width 27 height 22
drag, startPoint x: 703, startPoint y: 98, endPoint x: 488, endPoint y: 106, distance: 215.2
click at [488, 106] on div at bounding box center [516, 99] width 1032 height 19
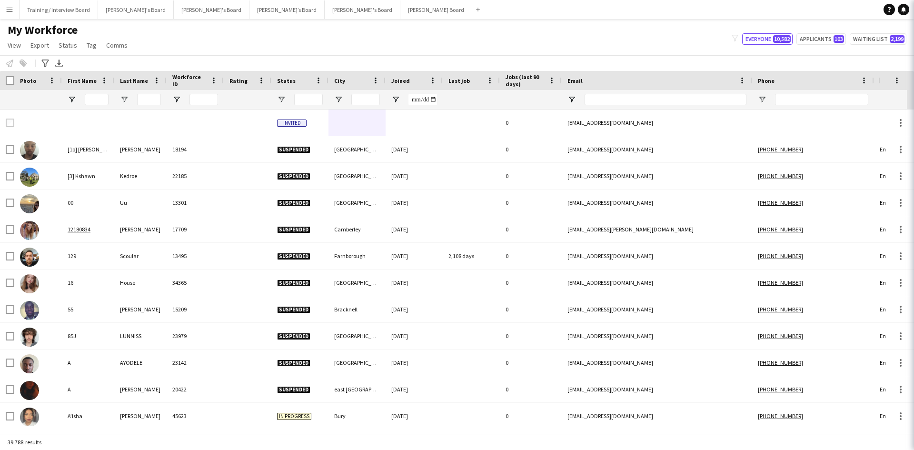
click at [12, 12] on app-icon "Menu" at bounding box center [10, 10] width 8 height 8
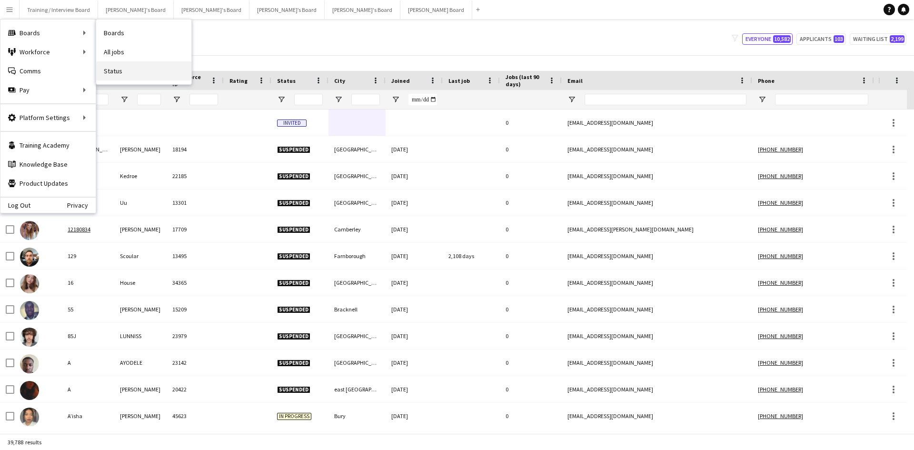
click at [133, 65] on link "Status" at bounding box center [143, 70] width 95 height 19
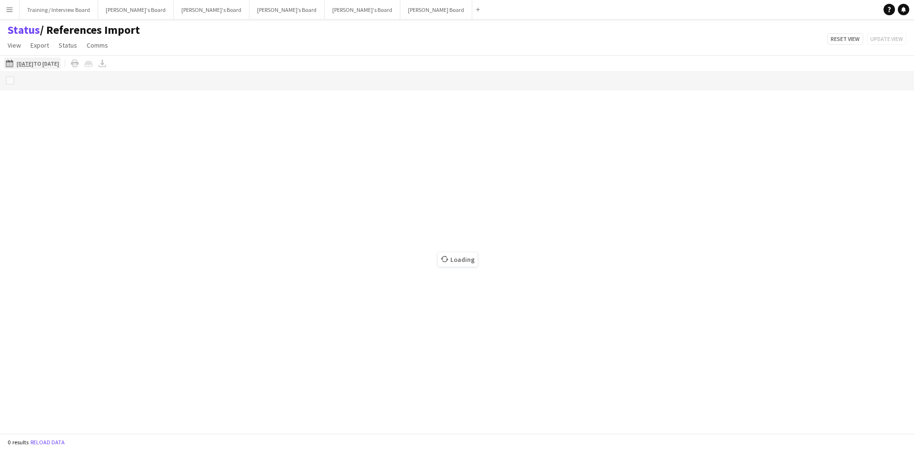
click at [10, 65] on app-icon "[DATE] to [DATE]" at bounding box center [11, 63] width 11 height 8
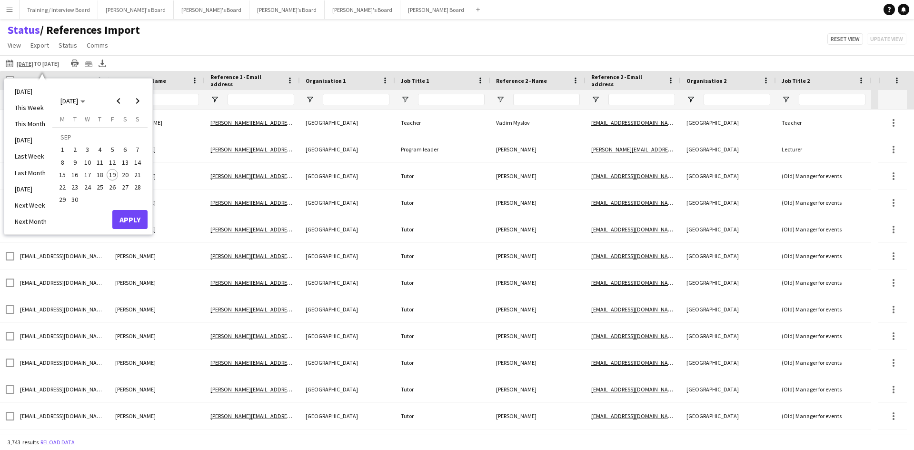
click at [102, 162] on span "11" at bounding box center [99, 162] width 11 height 11
click at [133, 219] on button "Apply" at bounding box center [129, 219] width 35 height 19
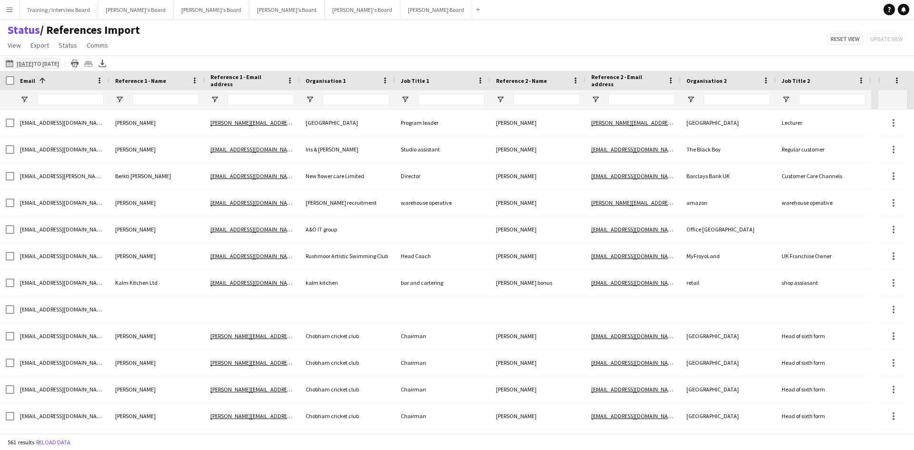
click at [10, 61] on app-icon "[DATE] to [DATE]" at bounding box center [11, 63] width 11 height 8
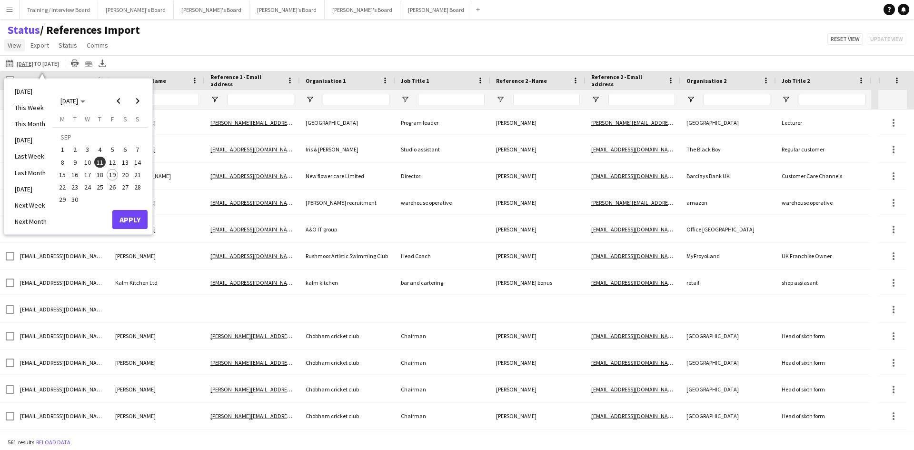
click at [13, 45] on span "View" at bounding box center [14, 45] width 13 height 9
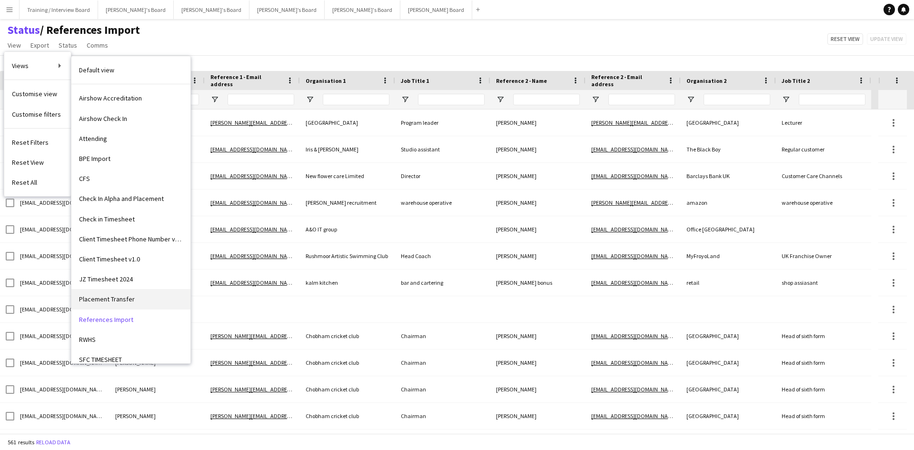
click at [109, 296] on span "Placement Transfer" at bounding box center [107, 299] width 56 height 9
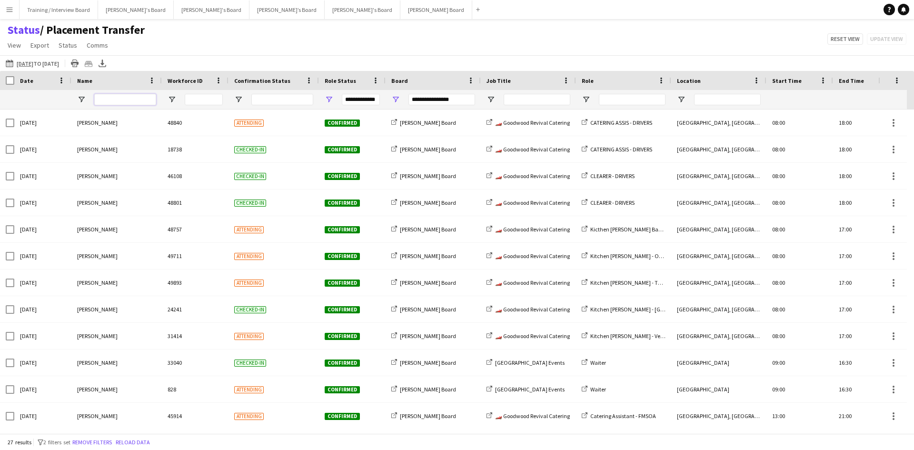
click at [116, 102] on input "Name Filter Input" at bounding box center [125, 99] width 62 height 11
type input "********"
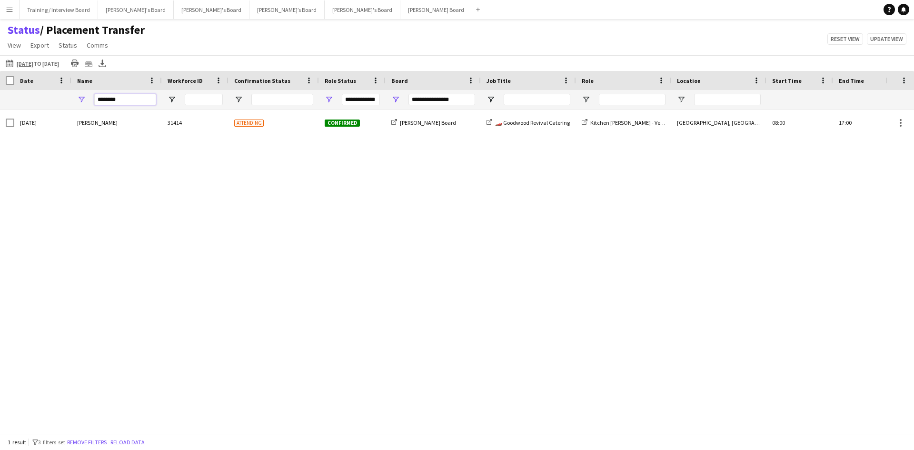
drag, startPoint x: 136, startPoint y: 99, endPoint x: 94, endPoint y: 97, distance: 41.9
click at [94, 97] on input "********" at bounding box center [125, 99] width 62 height 11
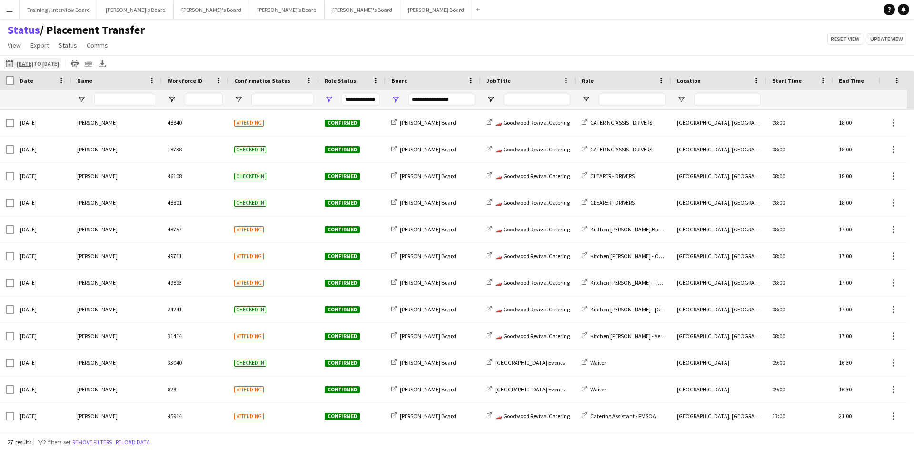
click at [11, 61] on app-icon "[DATE] to [DATE]" at bounding box center [11, 63] width 11 height 8
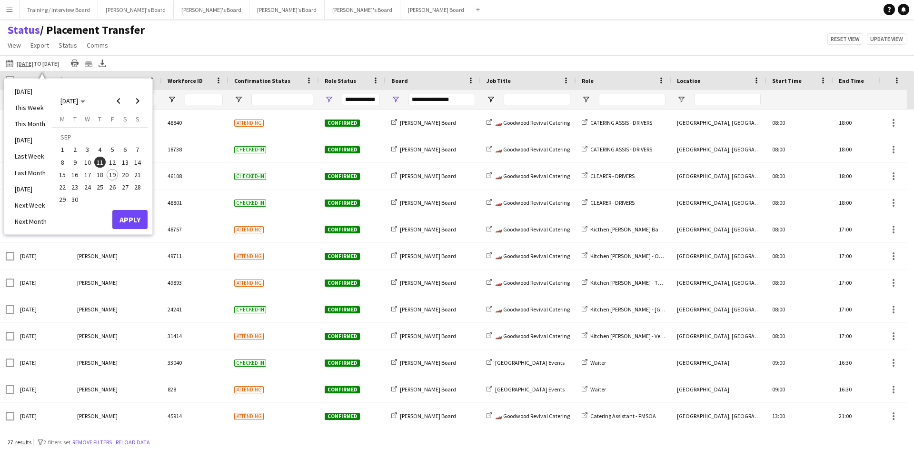
click at [112, 160] on span "12" at bounding box center [112, 162] width 11 height 11
click at [126, 227] on button "Apply" at bounding box center [129, 219] width 35 height 19
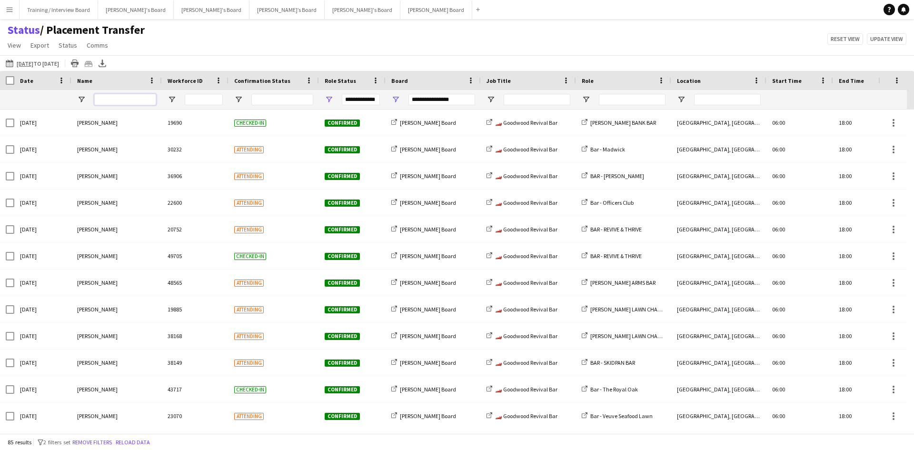
click at [121, 101] on input "Name Filter Input" at bounding box center [125, 99] width 62 height 11
type input "******"
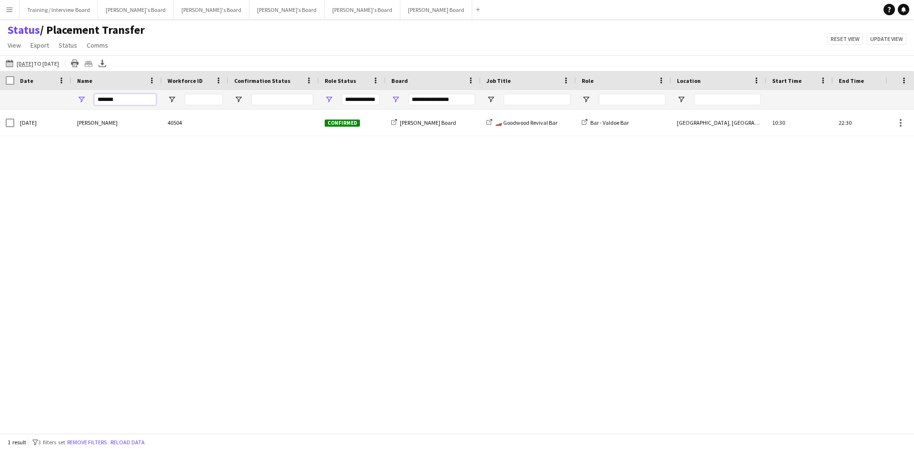
drag, startPoint x: 114, startPoint y: 101, endPoint x: 89, endPoint y: 101, distance: 25.2
click at [89, 101] on div "******" at bounding box center [116, 99] width 90 height 19
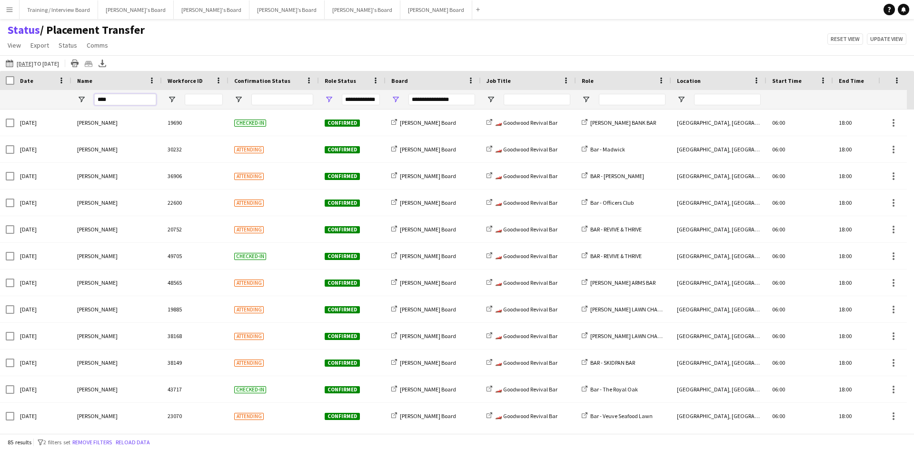
type input "*****"
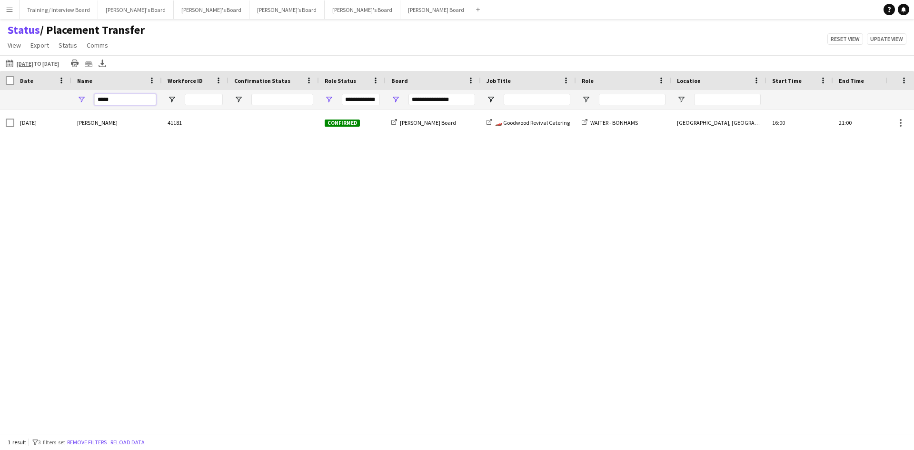
drag, startPoint x: 126, startPoint y: 101, endPoint x: 78, endPoint y: 100, distance: 47.6
click at [78, 99] on div "*****" at bounding box center [116, 99] width 90 height 19
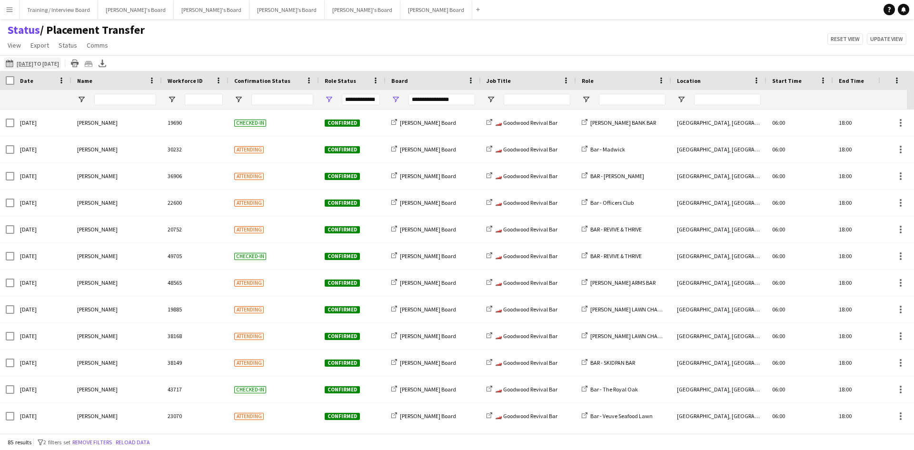
click at [10, 64] on app-icon "[DATE] to [DATE]" at bounding box center [11, 63] width 11 height 8
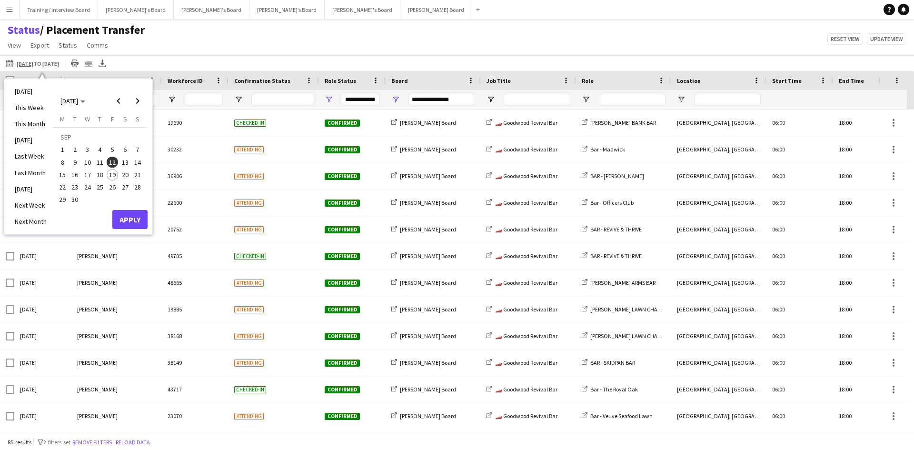
click at [125, 162] on span "13" at bounding box center [124, 162] width 11 height 11
click at [124, 218] on button "Apply" at bounding box center [129, 219] width 35 height 19
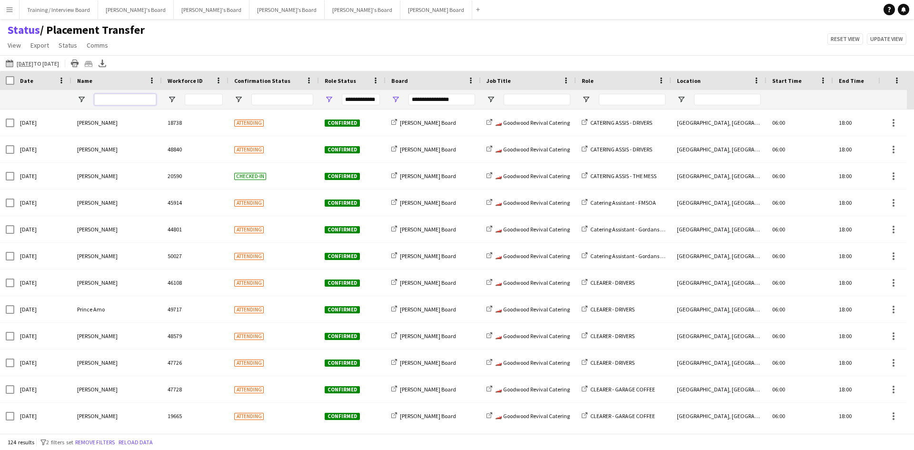
click at [110, 99] on input "Name Filter Input" at bounding box center [125, 99] width 62 height 11
type input "****"
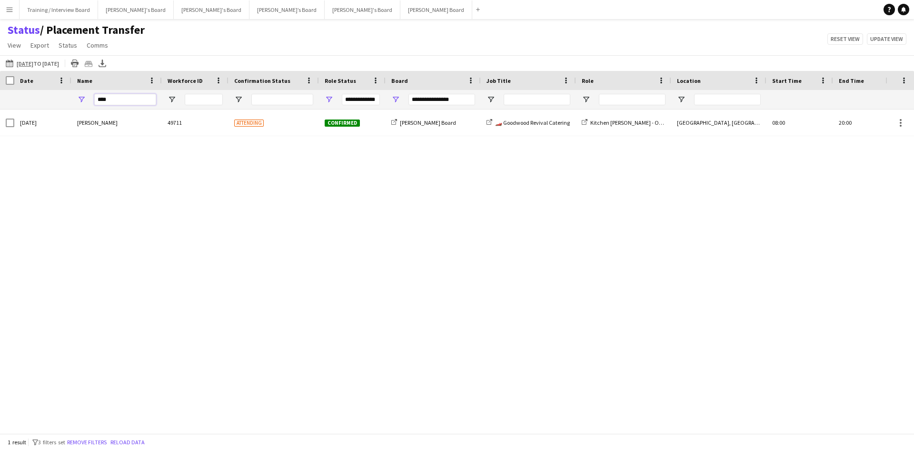
drag, startPoint x: 131, startPoint y: 101, endPoint x: 88, endPoint y: 100, distance: 42.8
click at [88, 100] on div "****" at bounding box center [116, 99] width 90 height 19
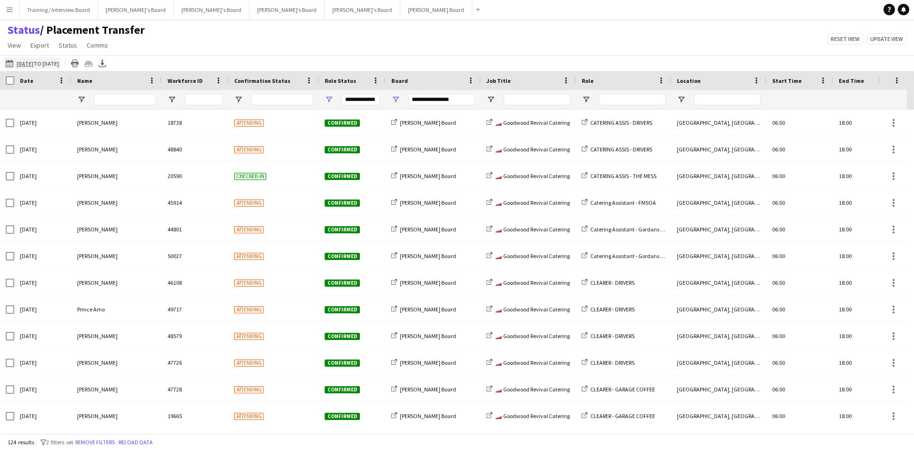
click at [13, 62] on app-icon "[DATE] to [DATE]" at bounding box center [11, 63] width 11 height 8
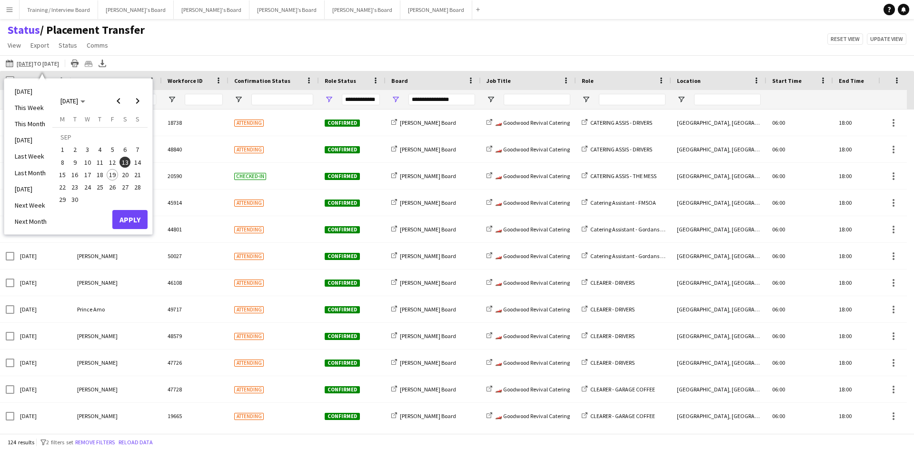
click at [139, 161] on span "14" at bounding box center [137, 162] width 11 height 11
click at [128, 222] on button "Apply" at bounding box center [129, 219] width 35 height 19
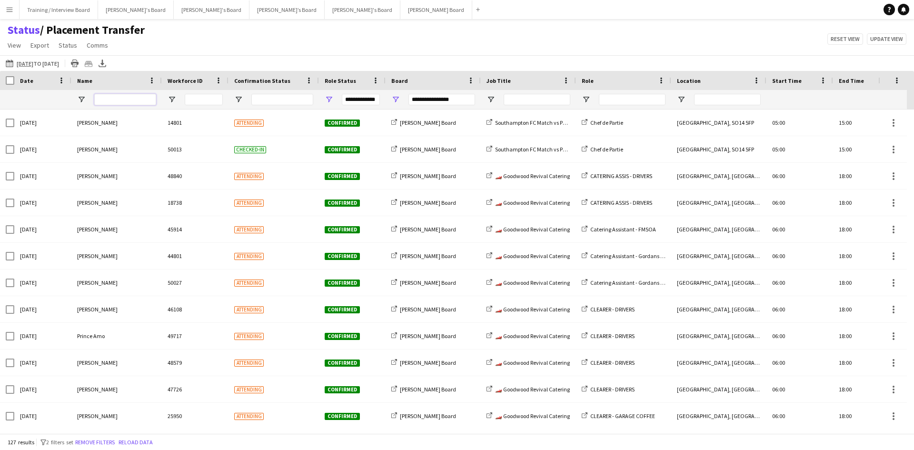
click at [118, 101] on input "Name Filter Input" at bounding box center [125, 99] width 62 height 11
type input "*****"
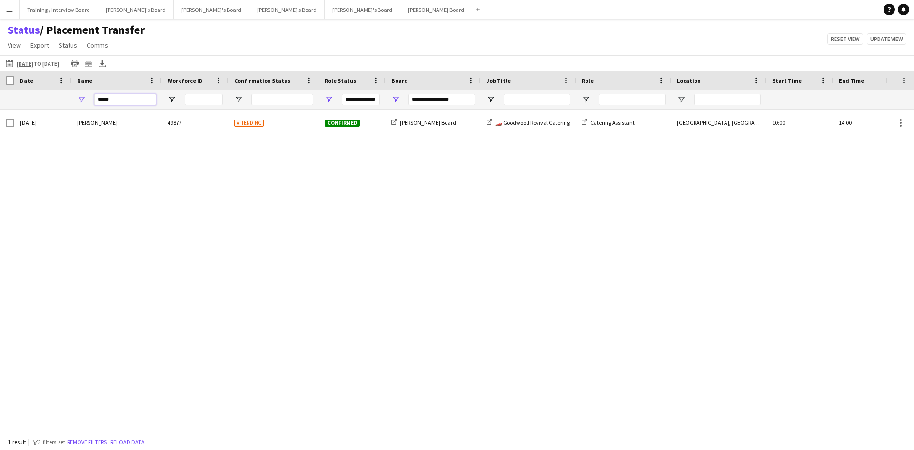
drag, startPoint x: 116, startPoint y: 99, endPoint x: 89, endPoint y: 100, distance: 26.7
click at [89, 100] on div "*****" at bounding box center [116, 99] width 90 height 19
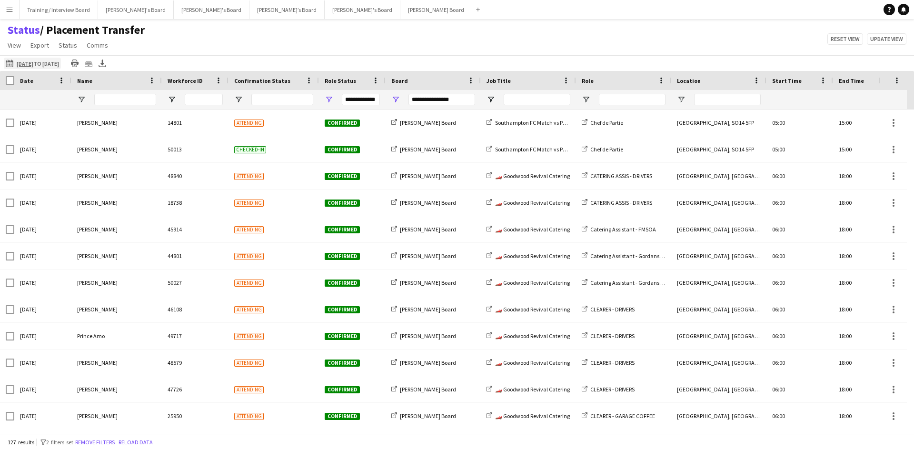
click at [7, 61] on app-icon "[DATE] to [DATE]" at bounding box center [11, 63] width 11 height 8
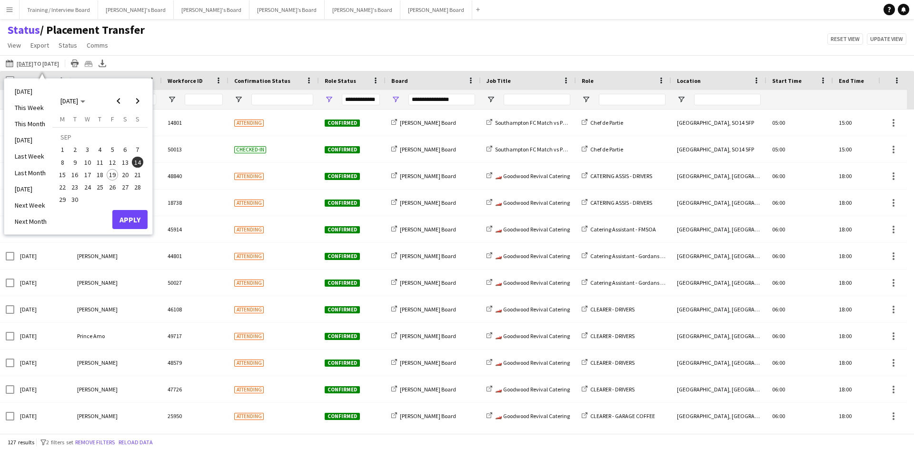
click at [113, 160] on span "12" at bounding box center [112, 162] width 11 height 11
click at [129, 219] on button "Apply" at bounding box center [129, 219] width 35 height 19
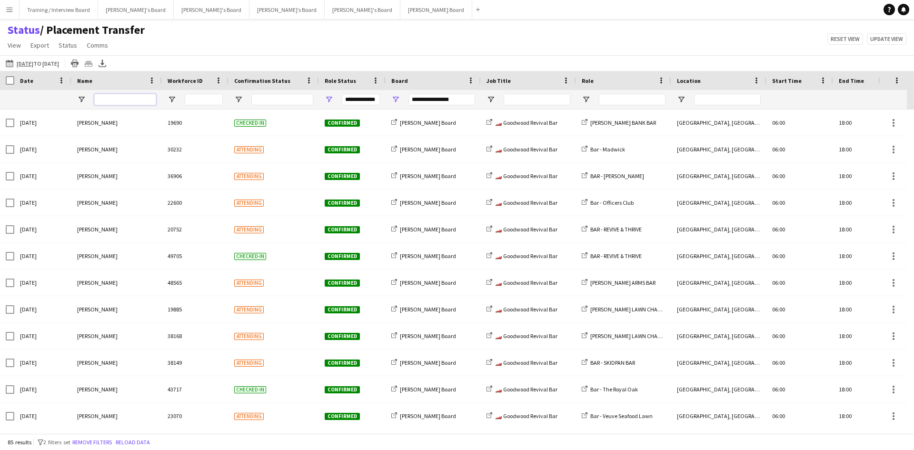
click at [119, 99] on input "Name Filter Input" at bounding box center [125, 99] width 62 height 11
type input "****"
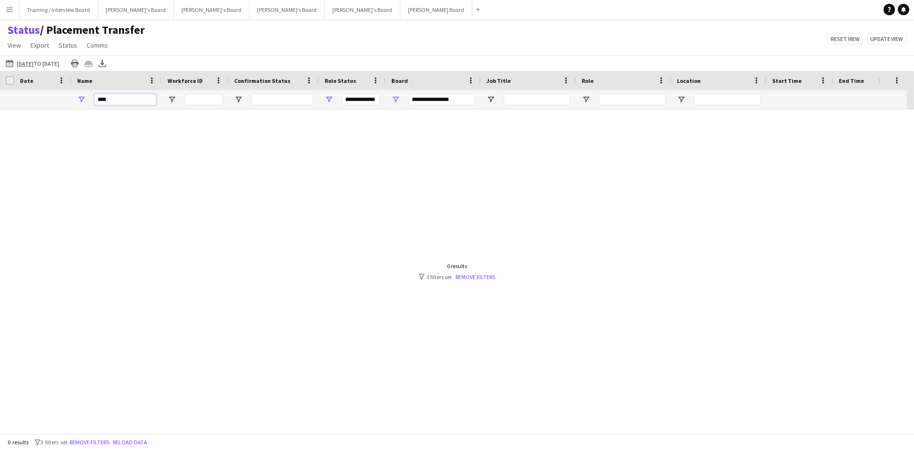
type input "***"
type input "*"
type input "**********"
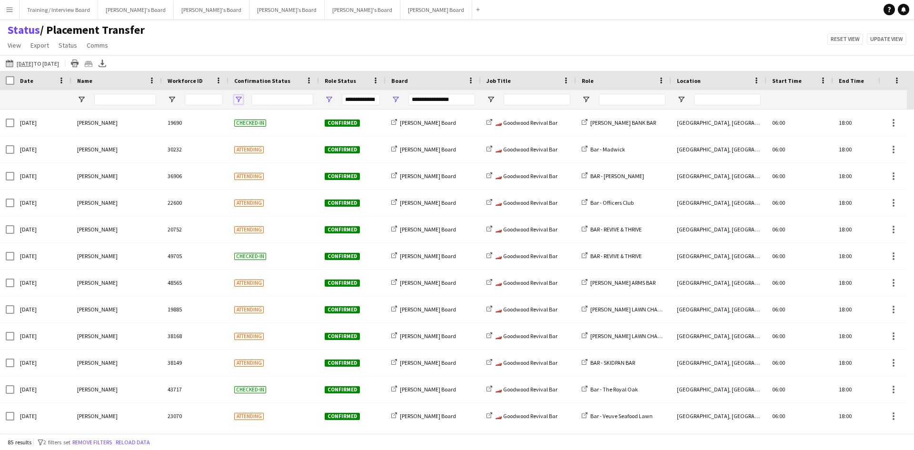
click at [240, 99] on span "Open Filter Menu" at bounding box center [238, 99] width 9 height 9
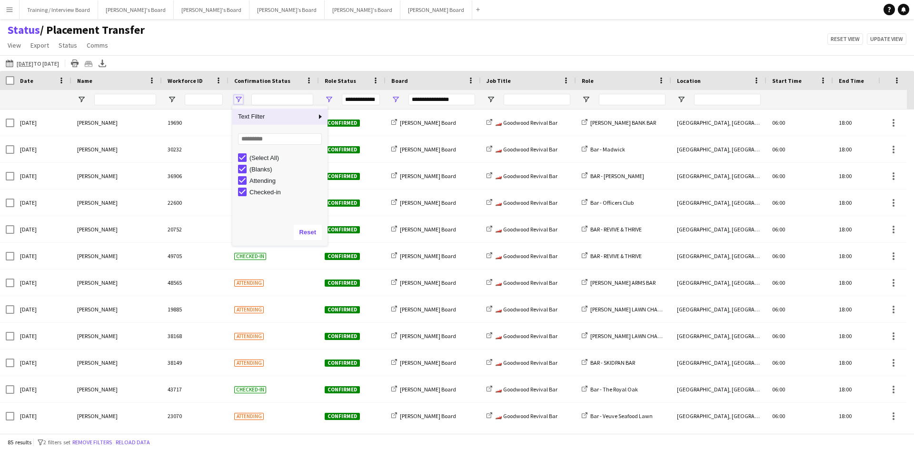
click at [240, 99] on span "Open Filter Menu" at bounding box center [238, 99] width 9 height 9
click at [125, 98] on input "Name Filter Input" at bounding box center [125, 99] width 62 height 11
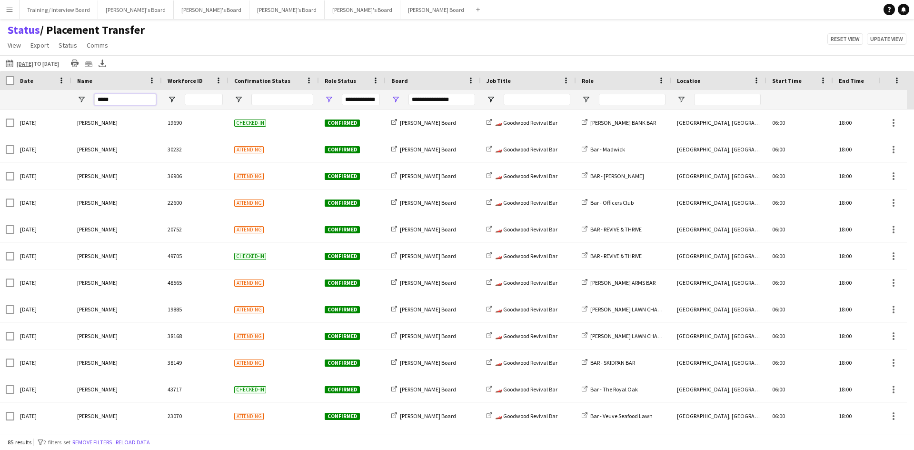
type input "*****"
type input "***"
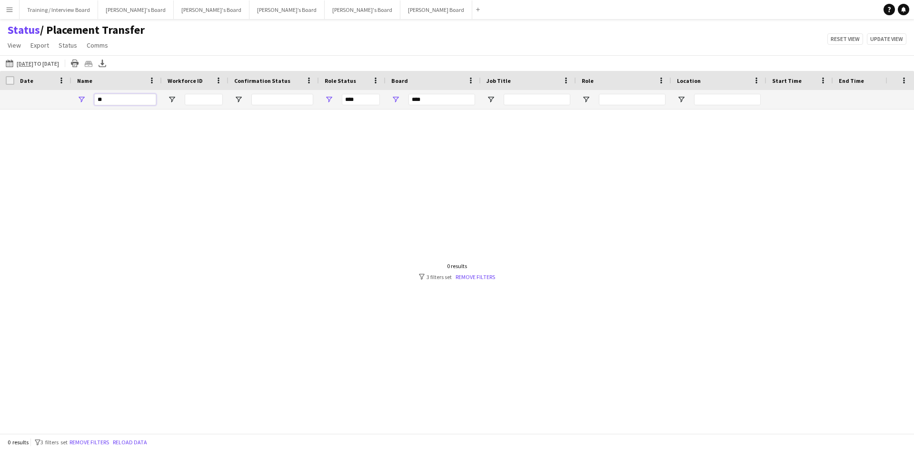
type input "*"
type input "**********"
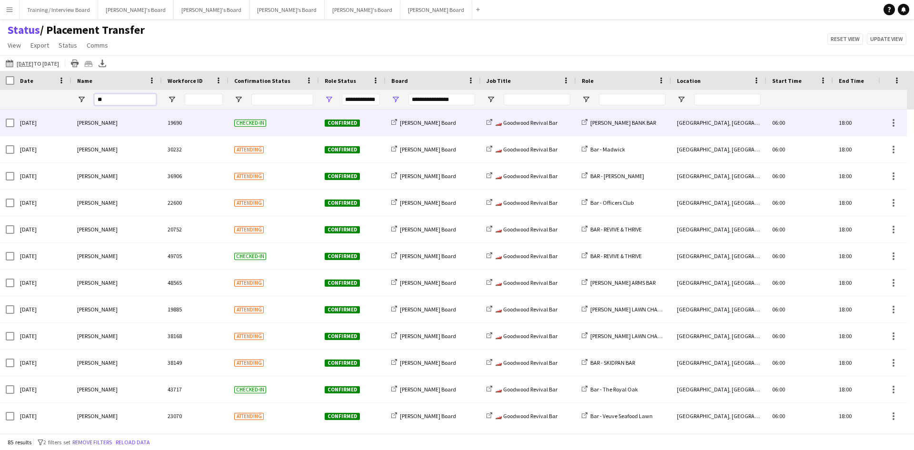
type input "***"
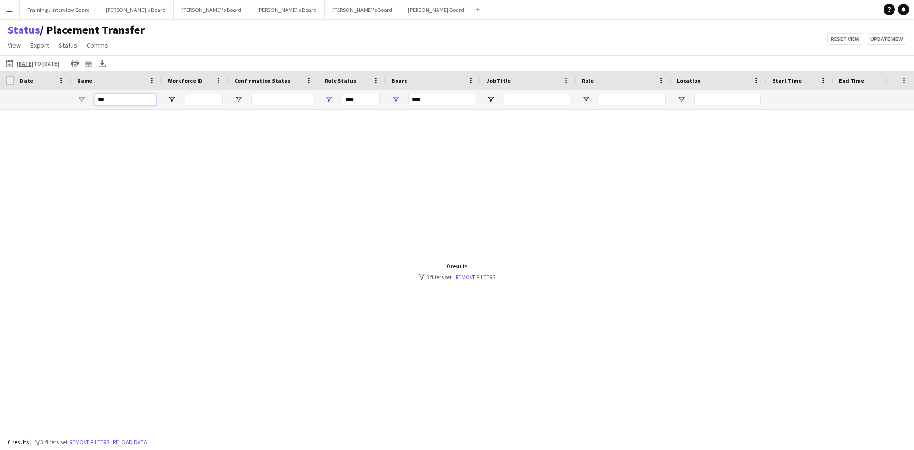
type input "***"
click at [478, 272] on div "0 results filter-1 3 filters set Remove filters" at bounding box center [457, 271] width 76 height 18
click at [476, 276] on link "Remove filters" at bounding box center [474, 276] width 39 height 7
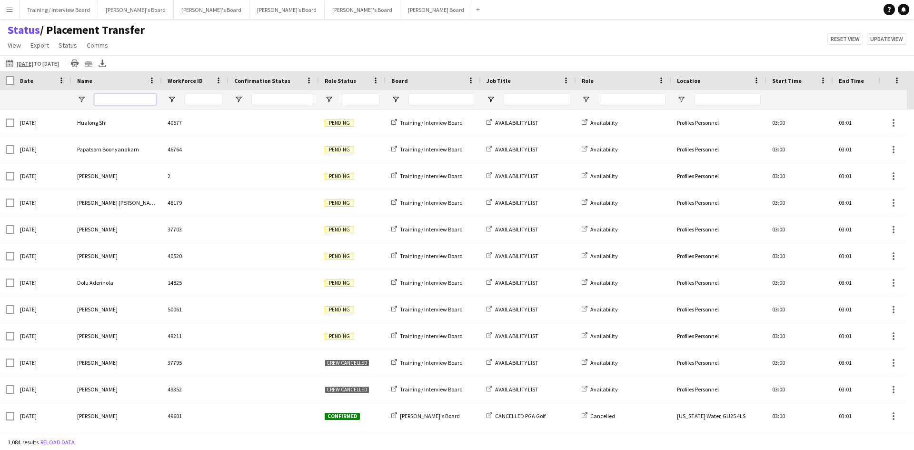
click at [114, 98] on input "Name Filter Input" at bounding box center [125, 99] width 62 height 11
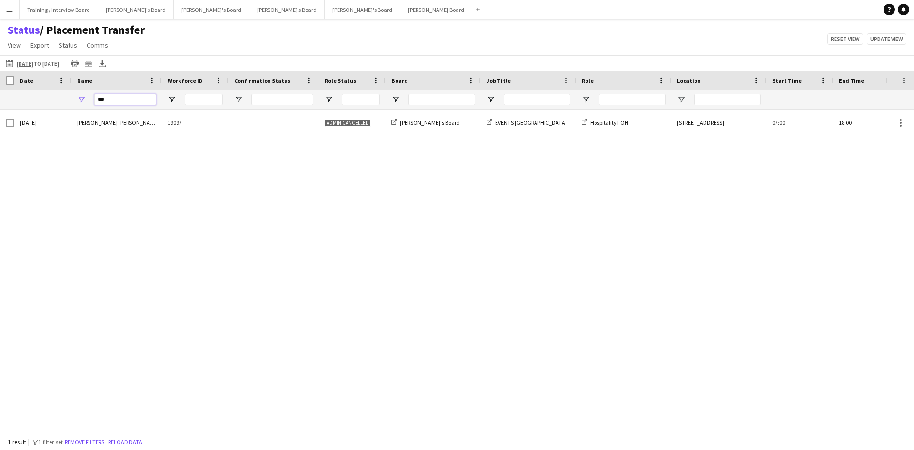
type input "***"
click at [66, 97] on div "***" at bounding box center [597, 99] width 1194 height 19
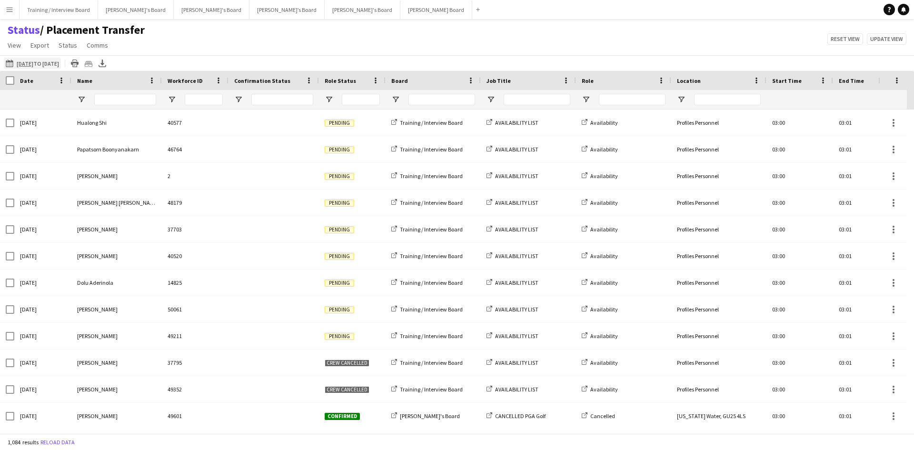
click at [6, 62] on app-icon "[DATE] to [DATE]" at bounding box center [11, 63] width 11 height 8
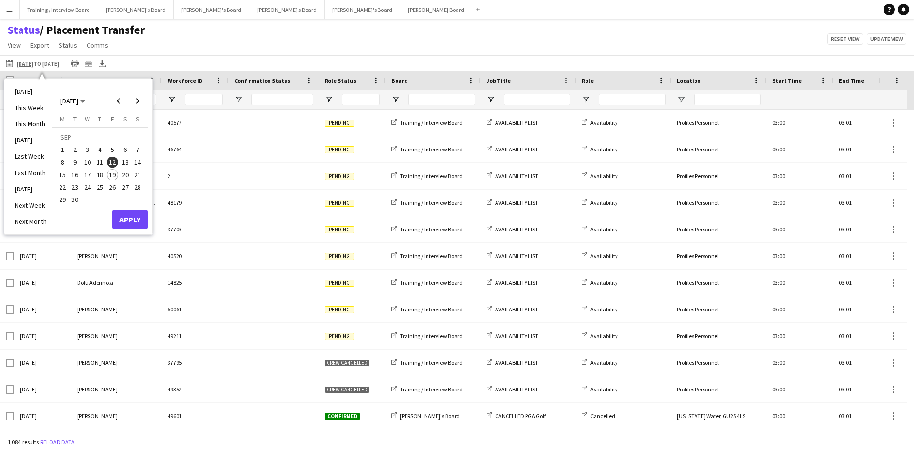
click at [125, 173] on span "20" at bounding box center [124, 174] width 11 height 11
click at [128, 217] on button "Apply" at bounding box center [129, 219] width 35 height 19
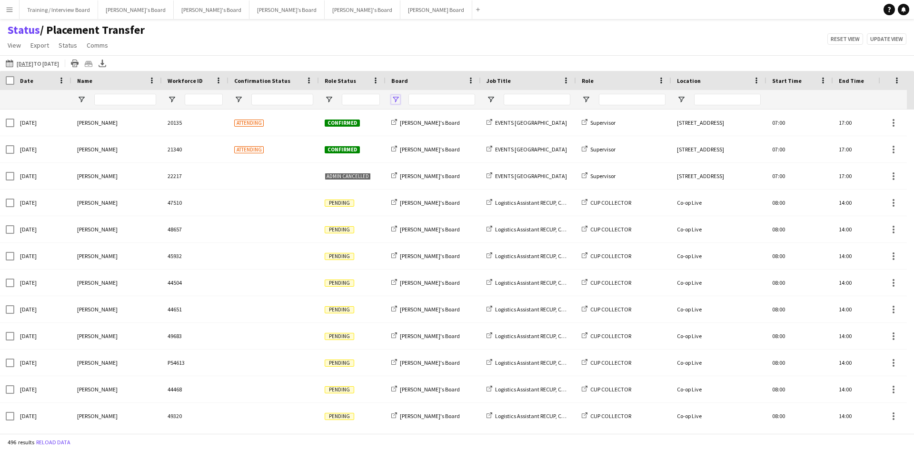
click at [394, 101] on span "Open Filter Menu" at bounding box center [395, 99] width 9 height 9
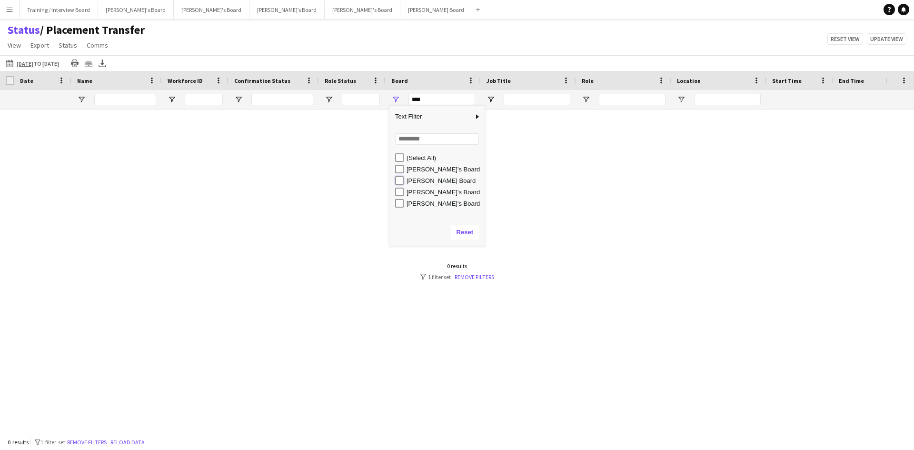
type input "**********"
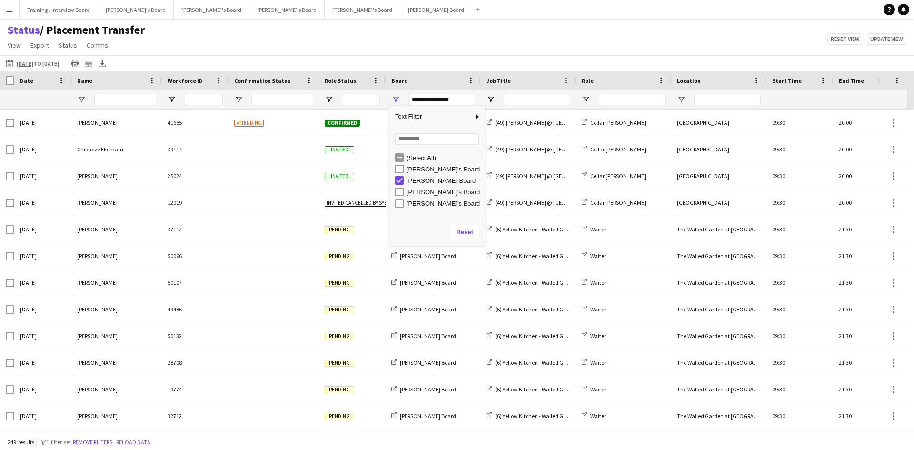
click at [396, 51] on div "Status / Placement Transfer View Views Default view Airshow Accreditation Airsh…" at bounding box center [457, 39] width 914 height 32
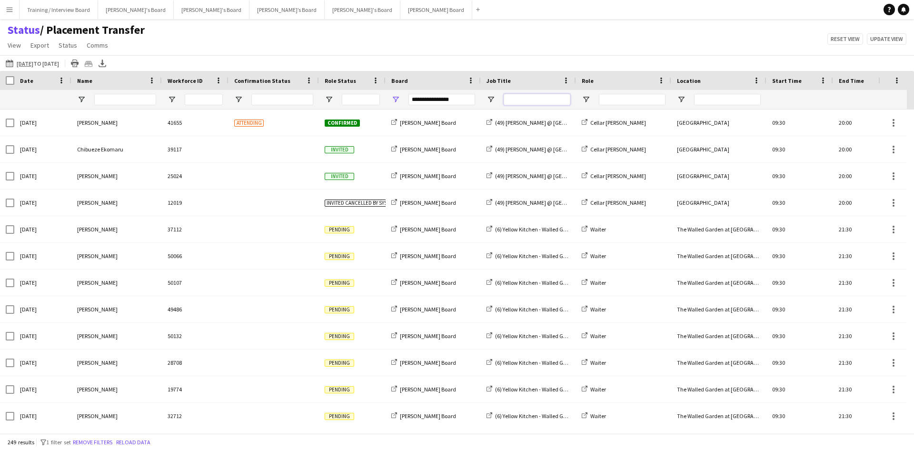
click at [521, 101] on input "Job Title Filter Input" at bounding box center [536, 99] width 67 height 11
type input "****"
type input "***"
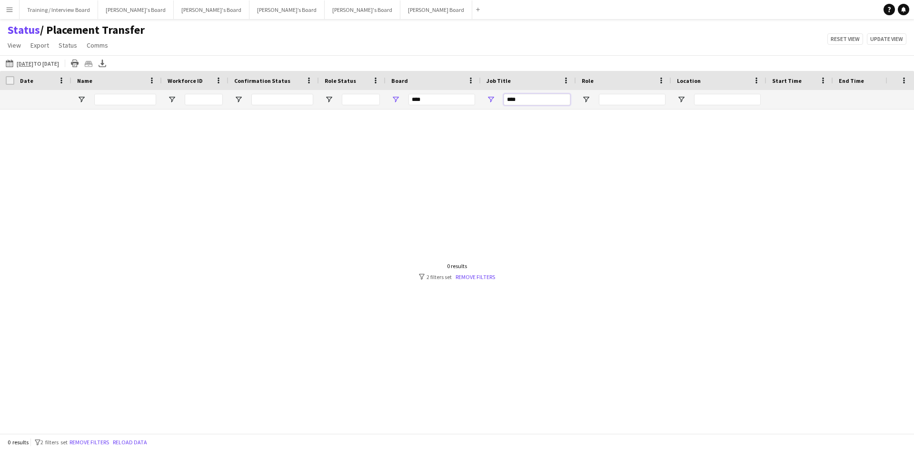
type input "***"
type input "**********"
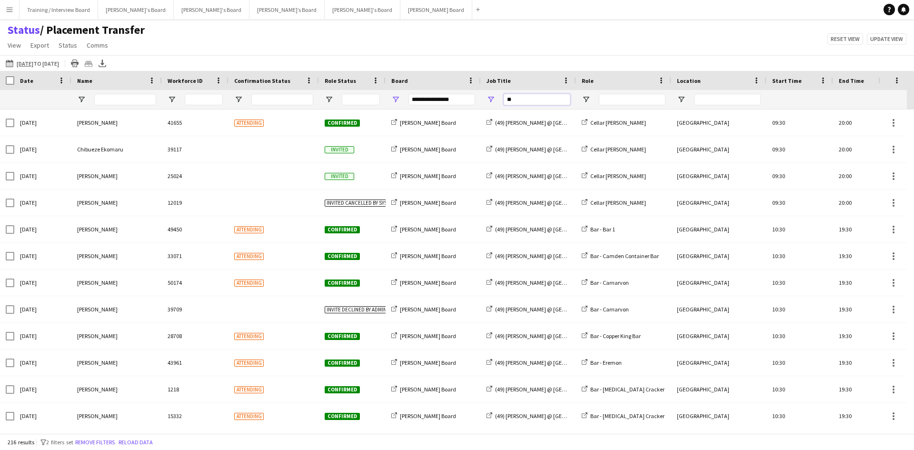
type input "*"
type input "*******"
click at [325, 97] on span "Open Filter Menu" at bounding box center [329, 99] width 9 height 9
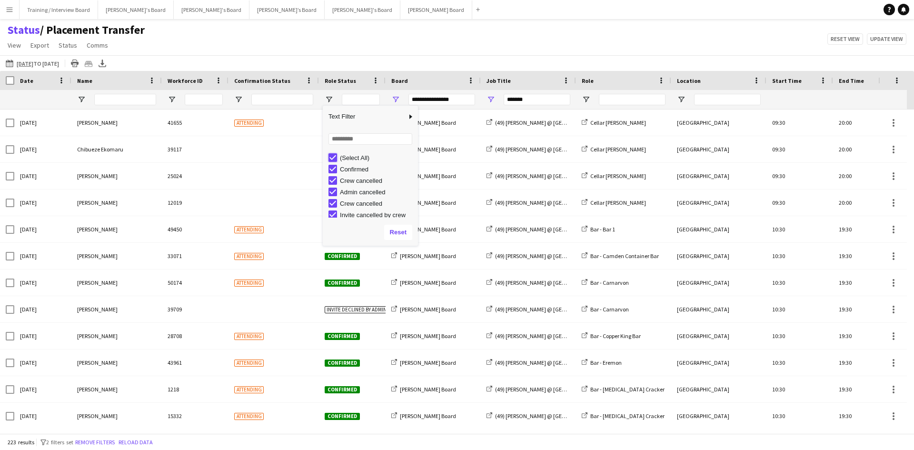
type input "***"
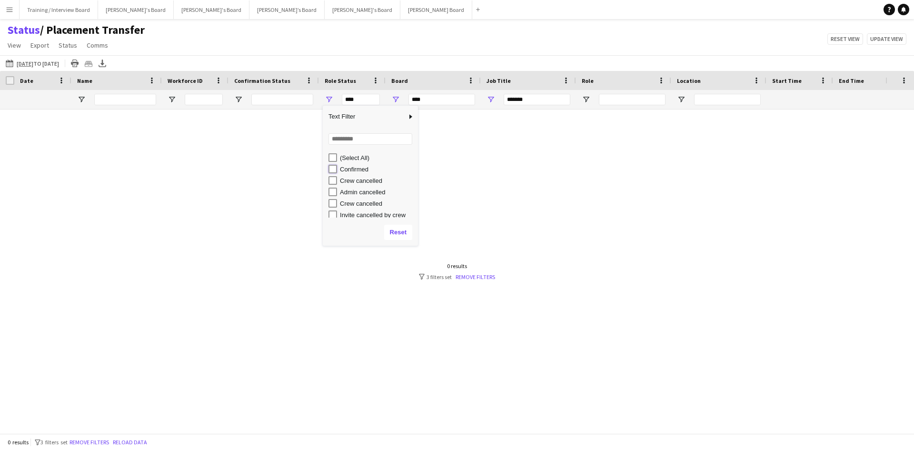
type input "**********"
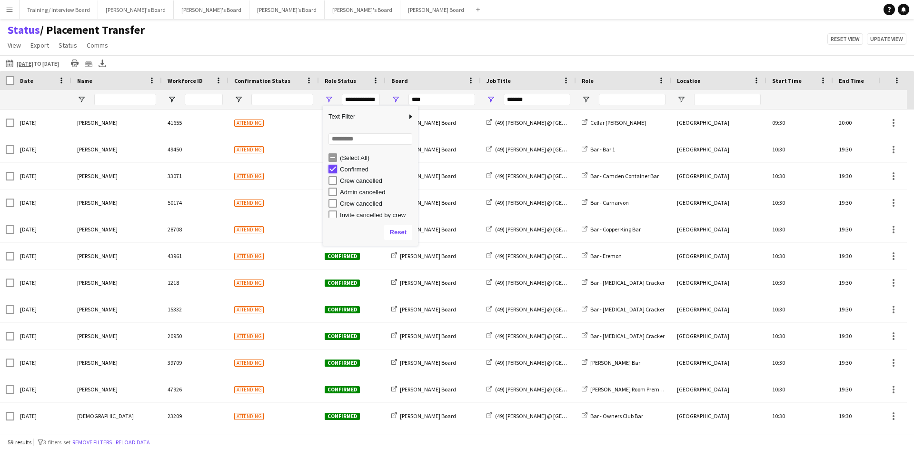
type input "**********"
drag, startPoint x: 362, startPoint y: 42, endPoint x: 332, endPoint y: 42, distance: 30.0
click at [362, 42] on div "Status / Placement Transfer View Views Default view Airshow Accreditation Airsh…" at bounding box center [457, 39] width 914 height 32
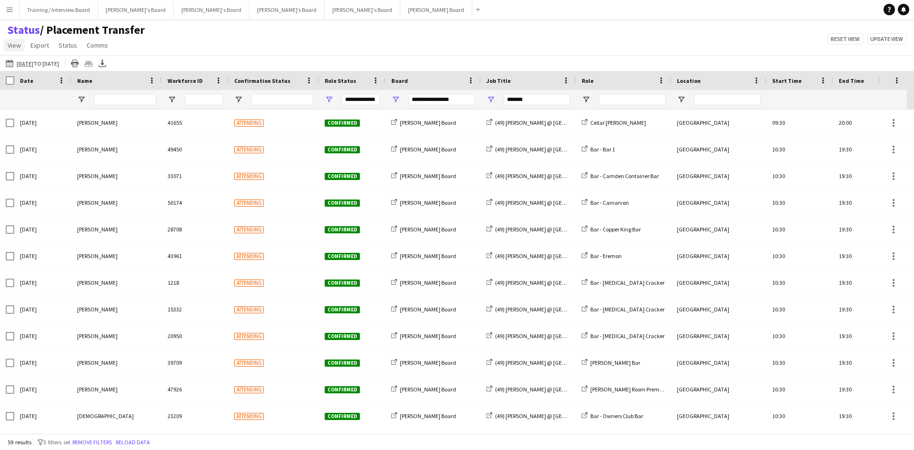
click at [14, 47] on span "View" at bounding box center [14, 45] width 13 height 9
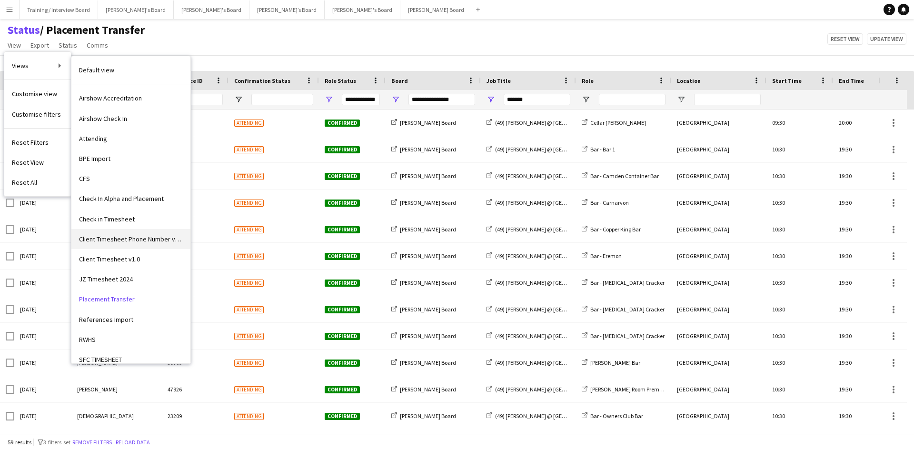
click at [134, 243] on span "Client Timesheet Phone Number v1.0" at bounding box center [131, 239] width 104 height 9
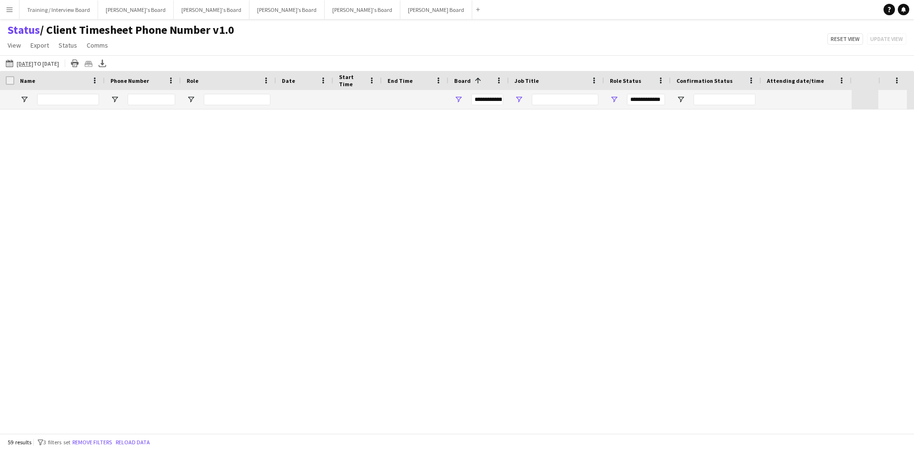
type input "***"
click at [480, 274] on div "0 results filter-1 3 filters set Remove filters" at bounding box center [457, 271] width 76 height 18
click at [464, 275] on link "Remove filters" at bounding box center [474, 276] width 39 height 7
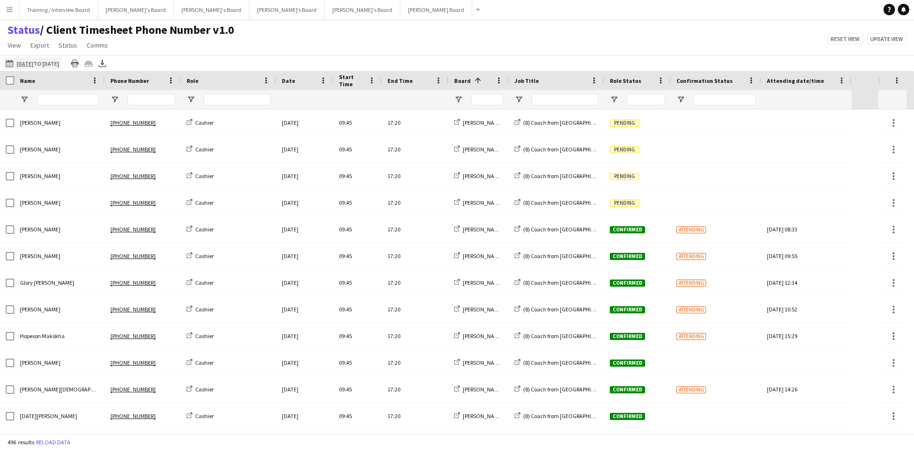
click at [10, 61] on app-icon "[DATE] to [DATE]" at bounding box center [11, 63] width 11 height 8
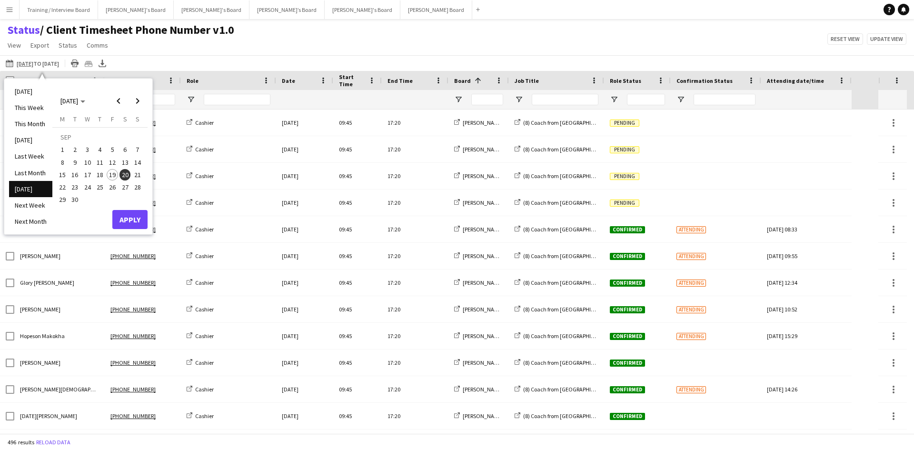
click at [125, 168] on button "13" at bounding box center [124, 162] width 12 height 12
click at [125, 173] on span "20" at bounding box center [124, 174] width 11 height 11
click at [125, 175] on span "20" at bounding box center [124, 174] width 11 height 11
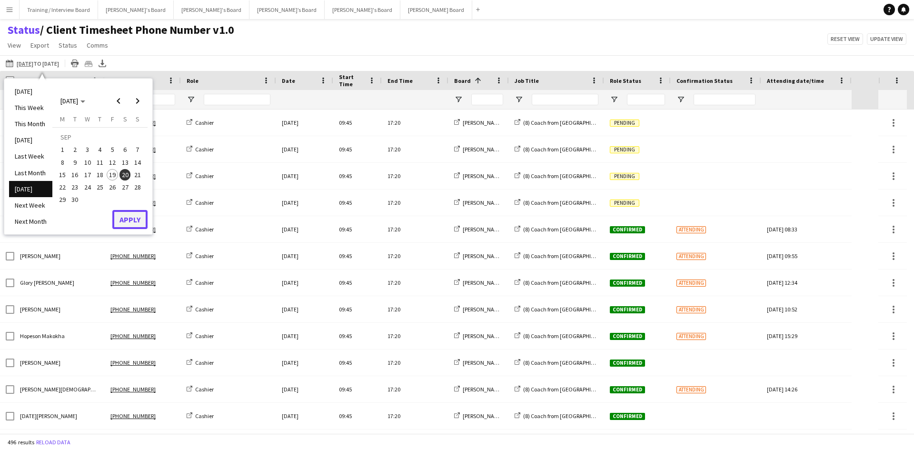
click at [135, 217] on button "Apply" at bounding box center [129, 219] width 35 height 19
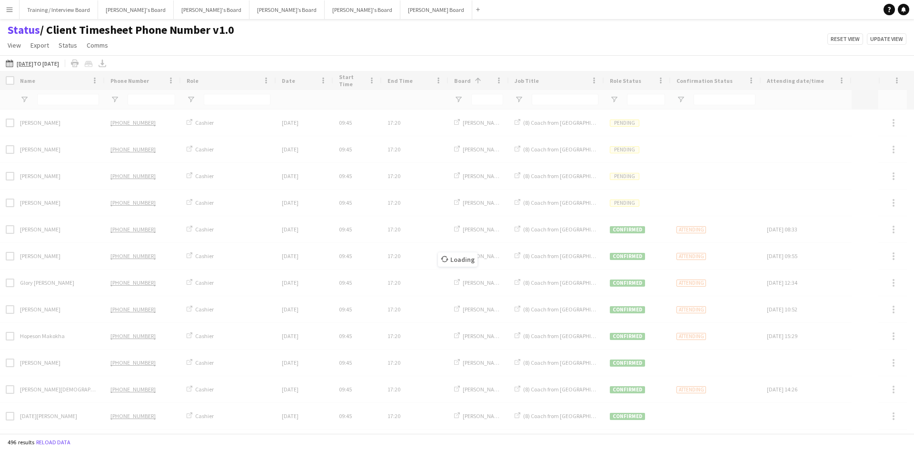
type input "***"
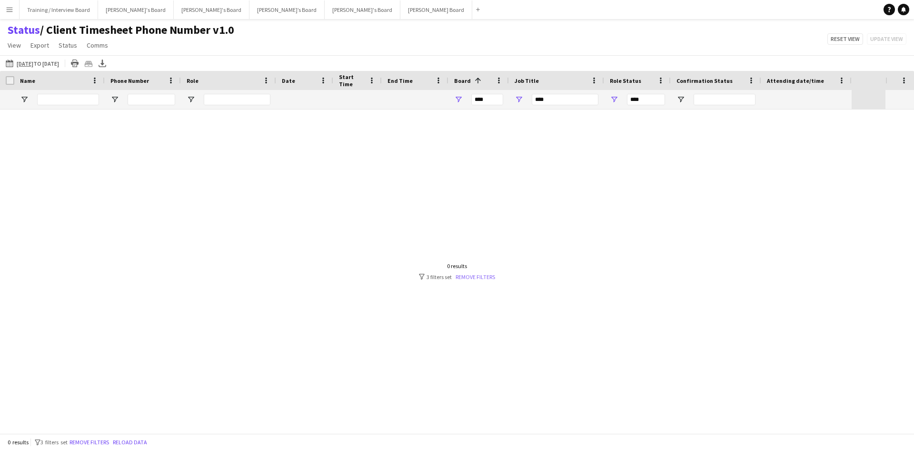
click at [469, 276] on link "Remove filters" at bounding box center [474, 276] width 39 height 7
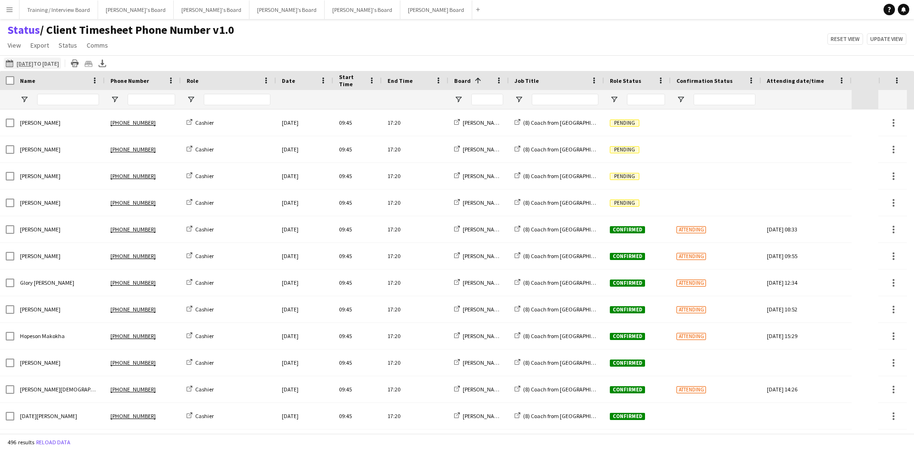
click at [9, 64] on app-icon "[DATE] to [DATE]" at bounding box center [11, 63] width 11 height 8
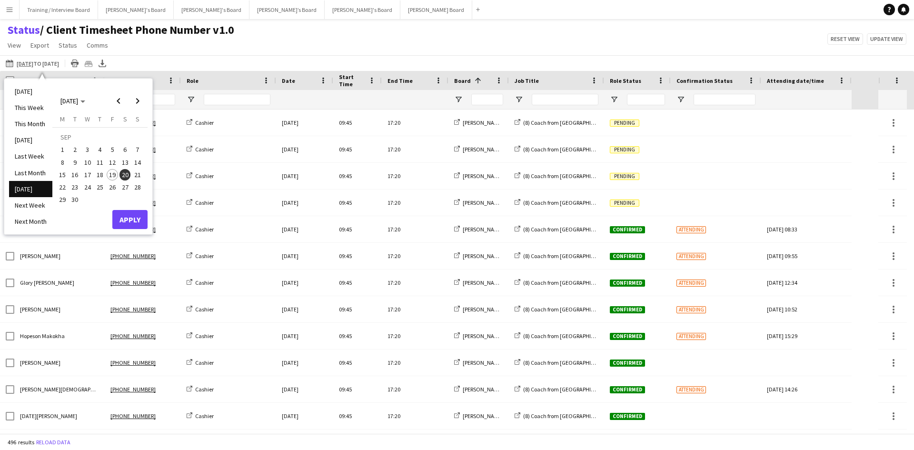
click at [279, 35] on div "Status / Client Timesheet Phone Number v1.0 View Views Default view Airshow Acc…" at bounding box center [457, 39] width 914 height 32
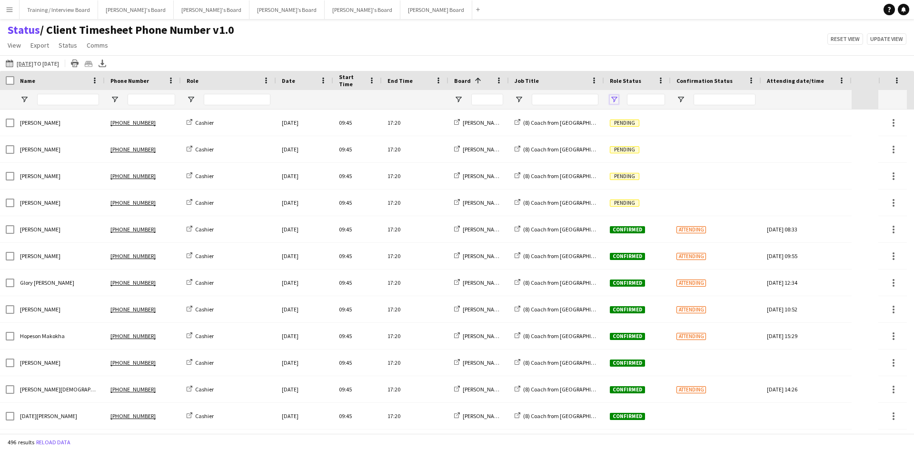
click at [613, 99] on span "Open Filter Menu" at bounding box center [614, 99] width 9 height 9
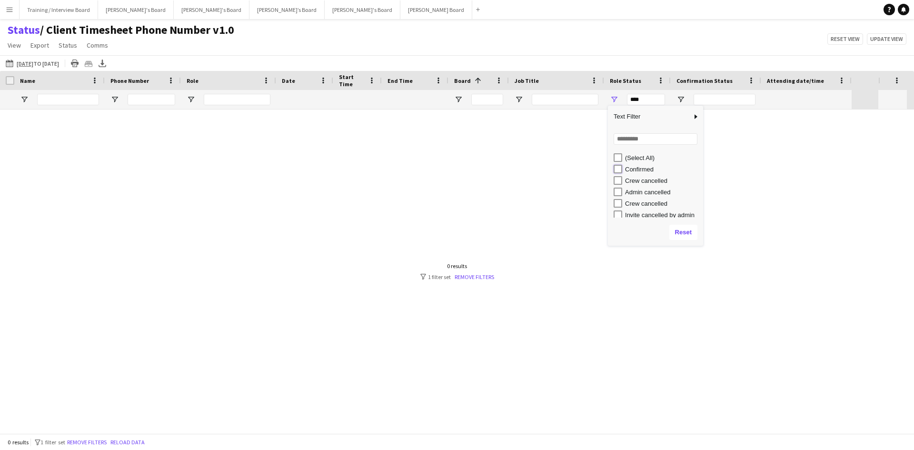
type input "**********"
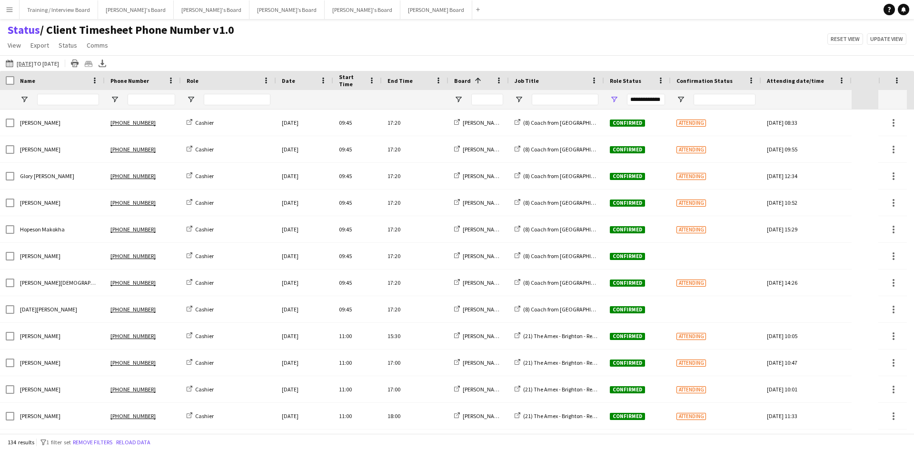
click at [600, 52] on div "Status / Client Timesheet Phone Number v1.0 View Views Default view Airshow Acc…" at bounding box center [457, 39] width 914 height 32
click at [462, 99] on span "Open Filter Menu" at bounding box center [458, 99] width 9 height 9
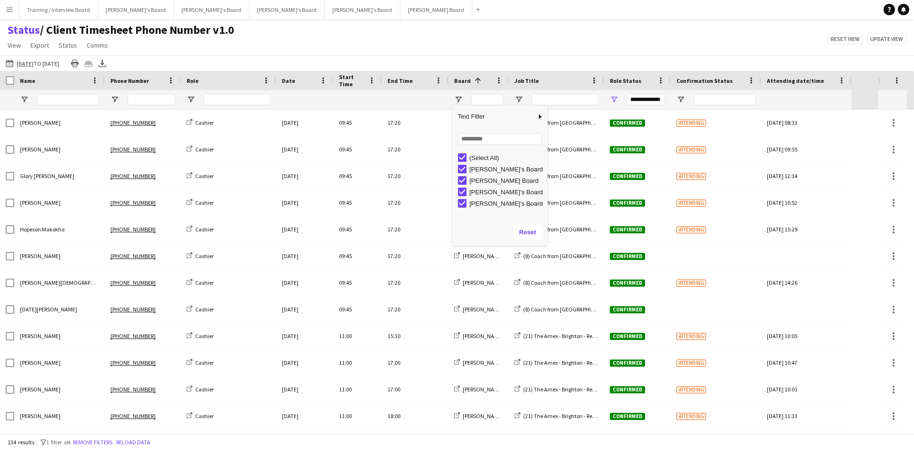
type input "***"
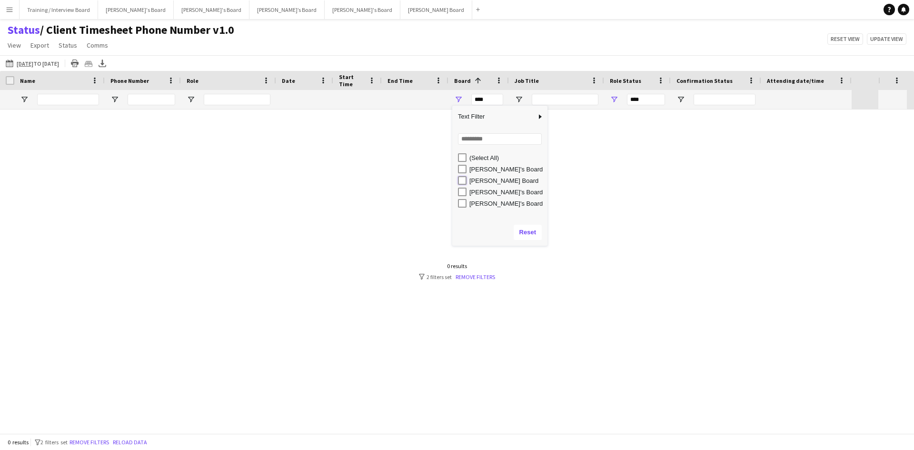
type input "**********"
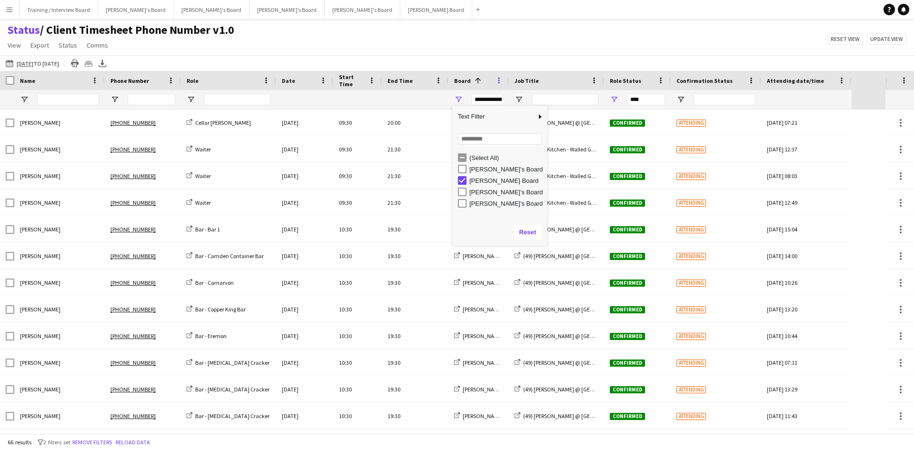
type input "**********"
click at [505, 45] on div "Status / Client Timesheet Phone Number v1.0 View Views Default view Airshow Acc…" at bounding box center [457, 39] width 914 height 32
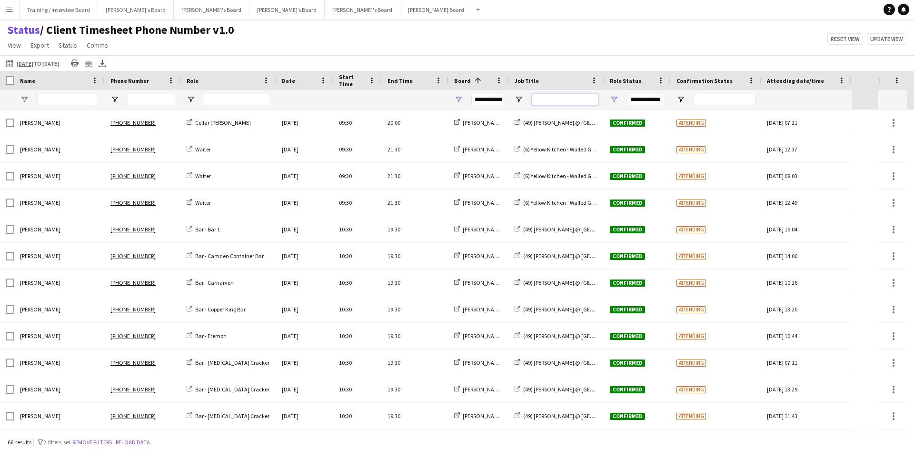
click at [549, 98] on input "Job Title Filter Input" at bounding box center [565, 99] width 67 height 11
type input "*****"
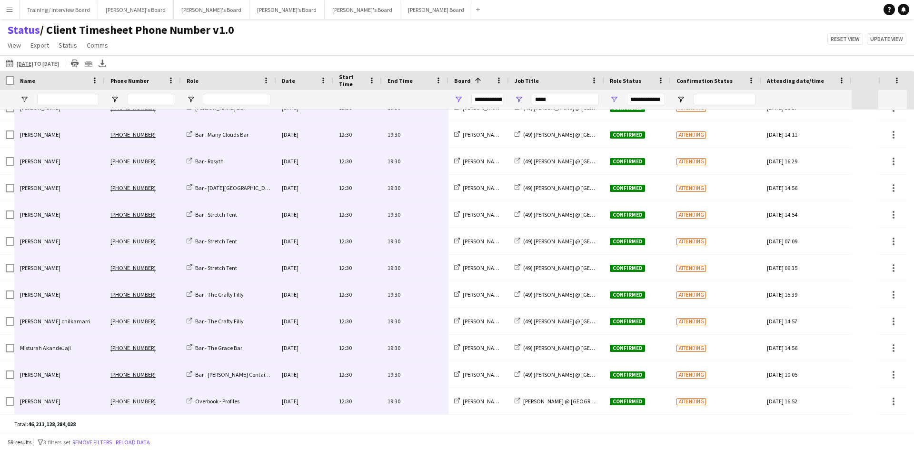
drag, startPoint x: 77, startPoint y: 124, endPoint x: 403, endPoint y: 460, distance: 468.1
click at [403, 449] on html "Menu Boards Boards Boards All jobs Status Workforce Workforce My Workforce Recr…" at bounding box center [457, 225] width 914 height 450
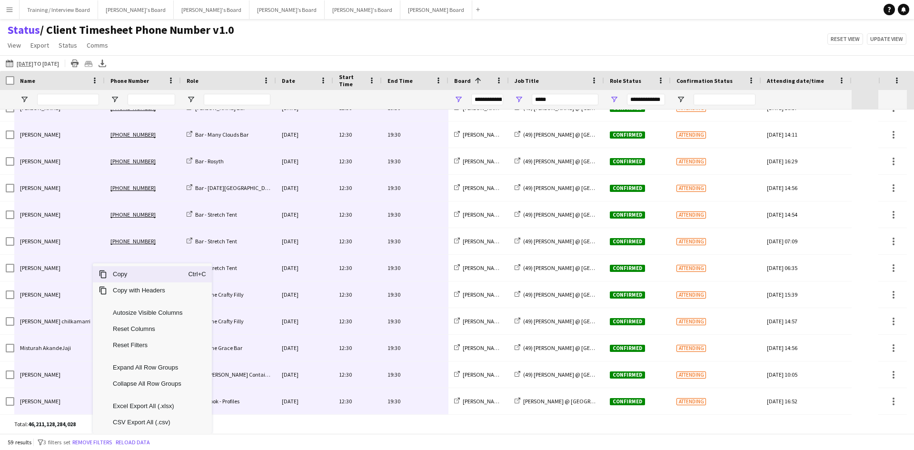
click at [136, 280] on span "Copy" at bounding box center [147, 274] width 81 height 16
